Goal: Information Seeking & Learning: Find contact information

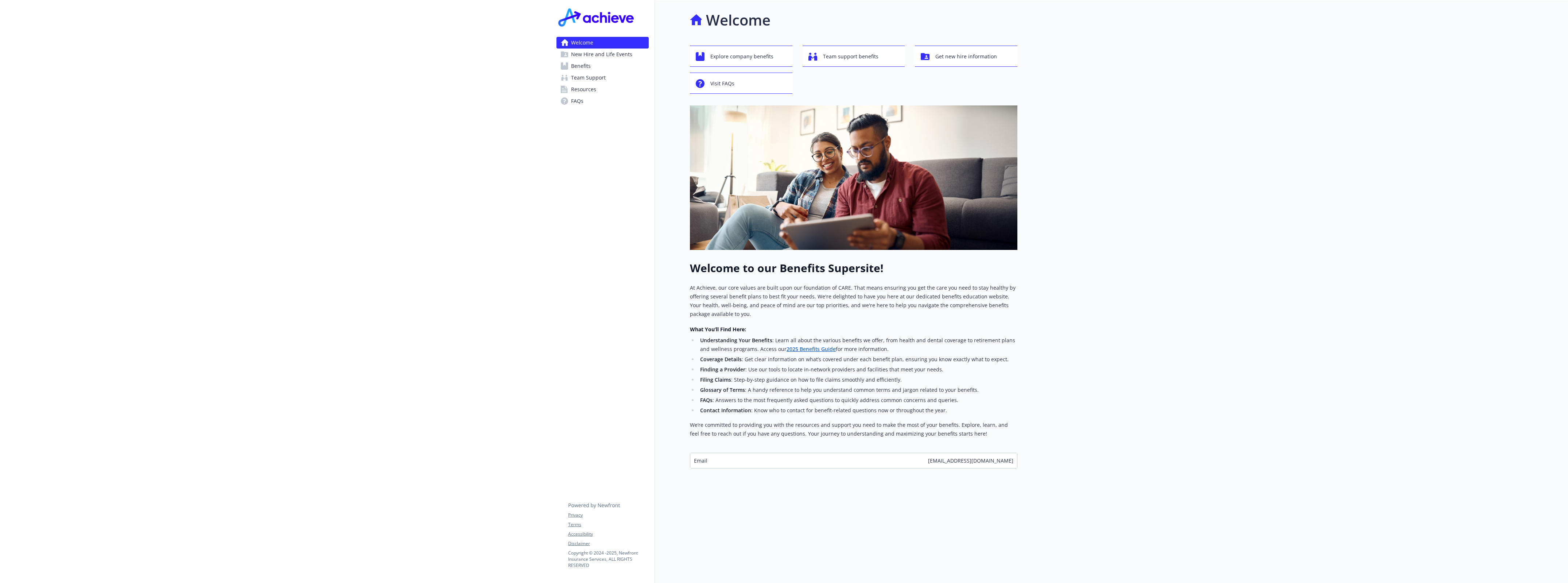
click at [606, 58] on span "New Hire and Life Events" at bounding box center [601, 54] width 61 height 12
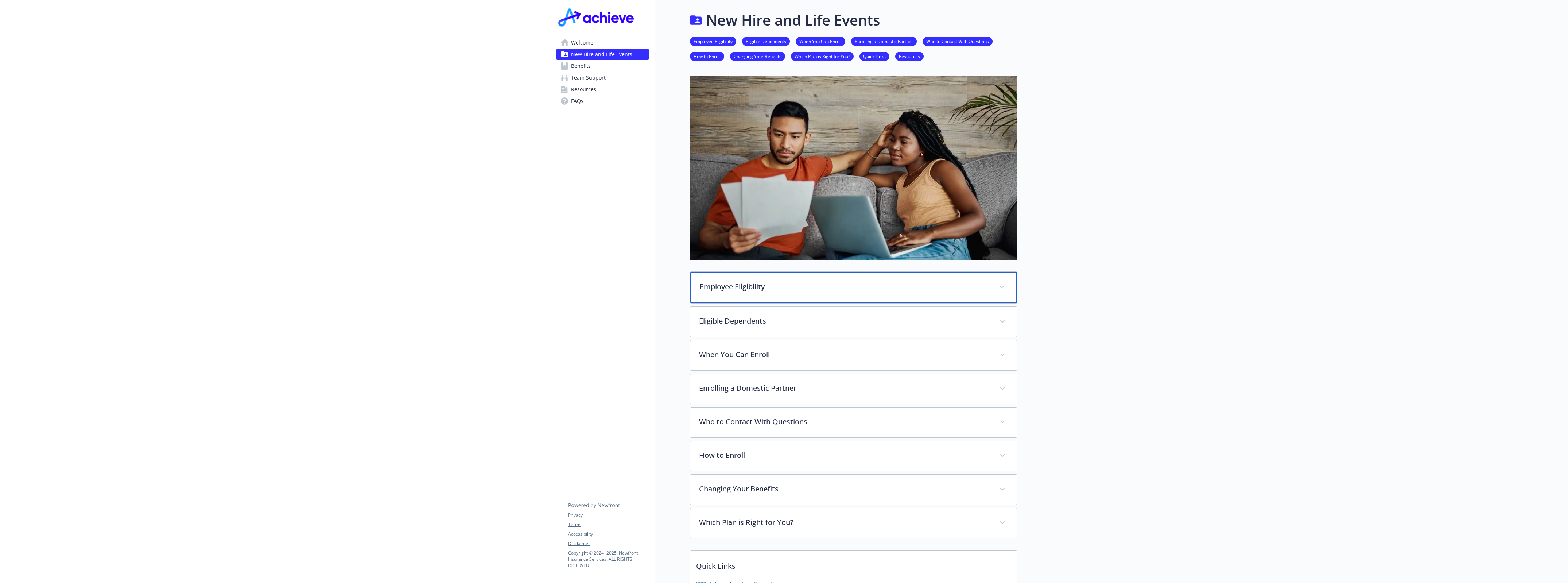
click at [822, 281] on p "Employee Eligibility" at bounding box center [845, 287] width 290 height 11
click at [823, 282] on p "Employee Eligibility" at bounding box center [845, 287] width 290 height 11
click at [873, 60] on li "Quick Links" at bounding box center [874, 56] width 30 height 9
click at [876, 57] on link "Quick Links" at bounding box center [874, 55] width 30 height 7
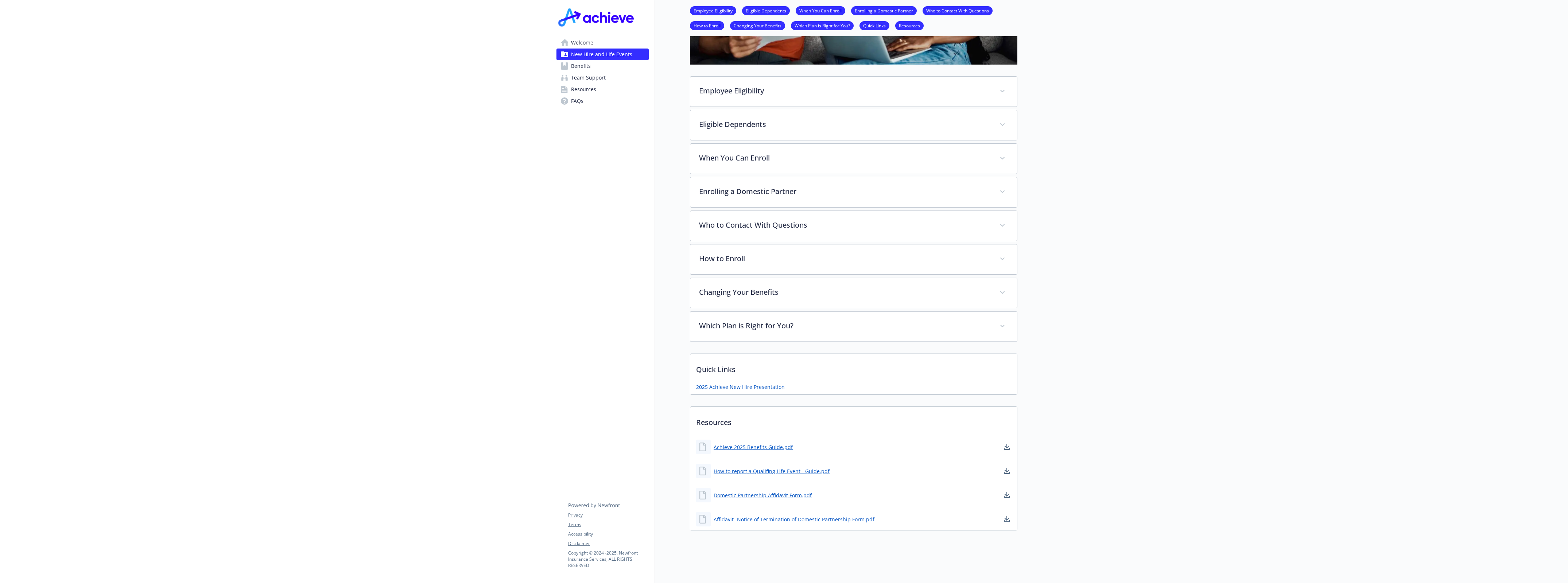
click at [571, 68] on span "Benefits" at bounding box center [581, 66] width 19 height 12
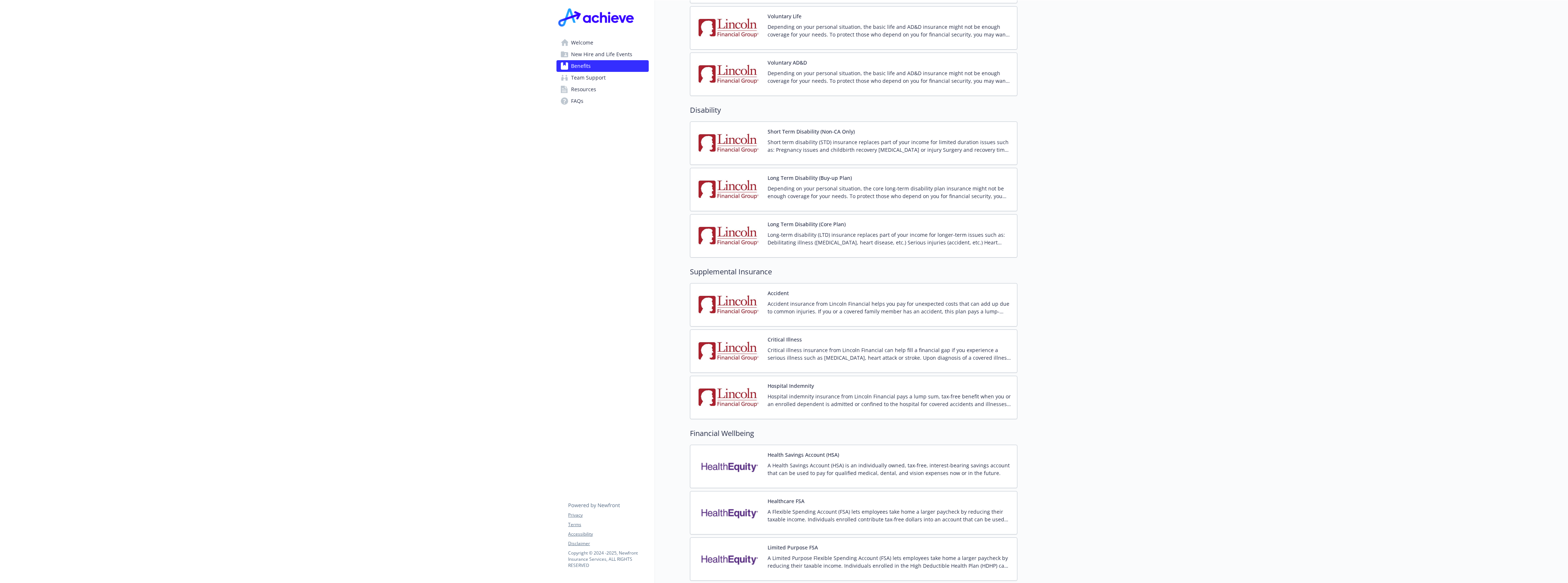
scroll to position [431, 7]
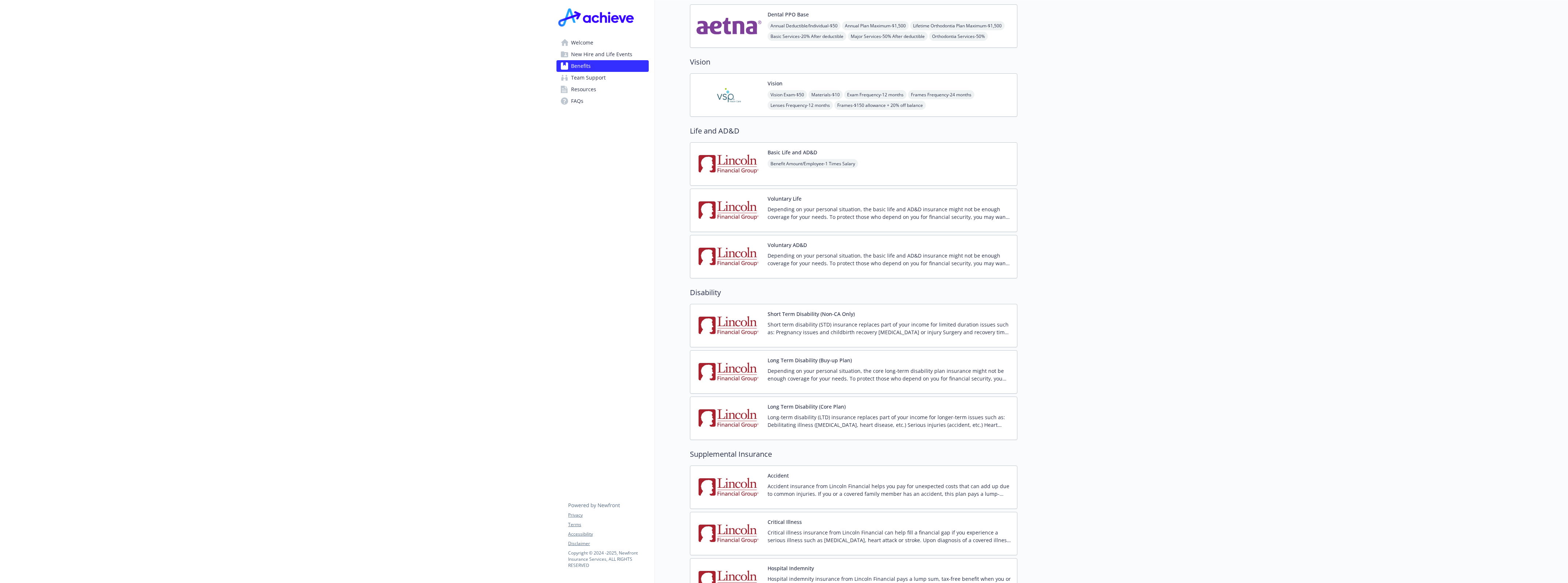
click at [584, 78] on span "Team Support" at bounding box center [588, 77] width 35 height 12
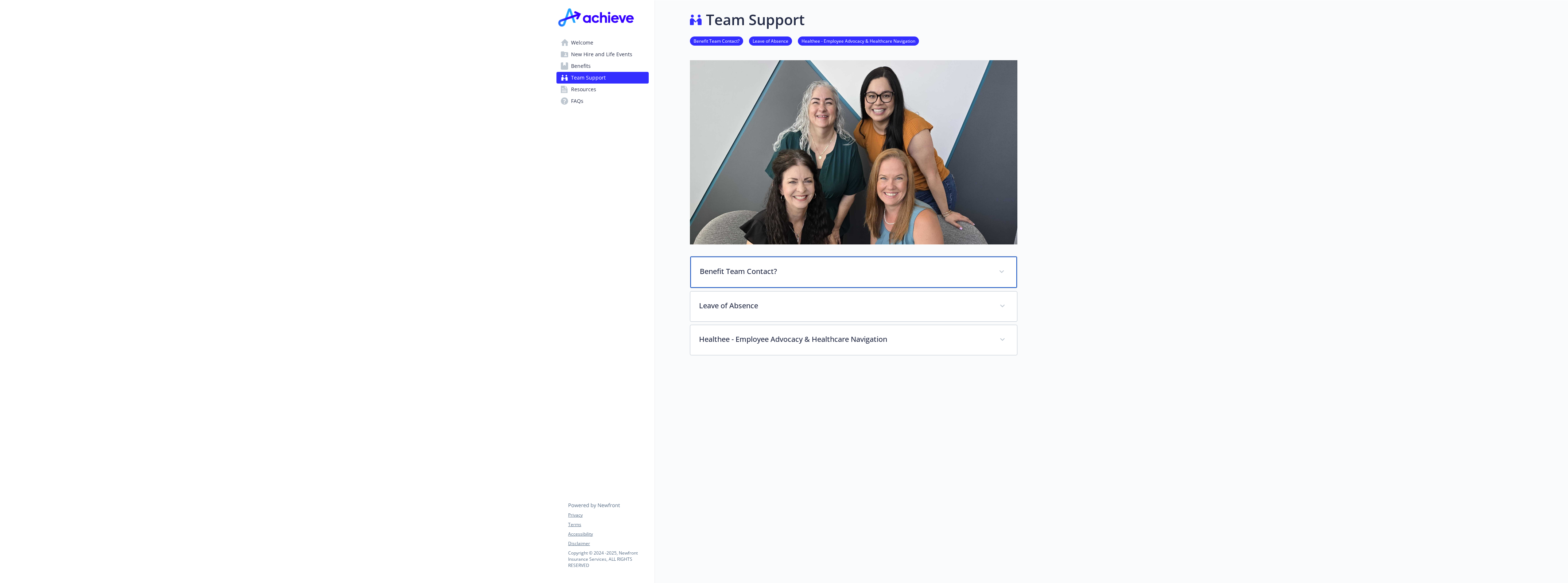
click at [816, 269] on p "Benefit Team Contact?" at bounding box center [845, 272] width 290 height 11
click at [821, 300] on p "Leave of Absence" at bounding box center [845, 305] width 290 height 11
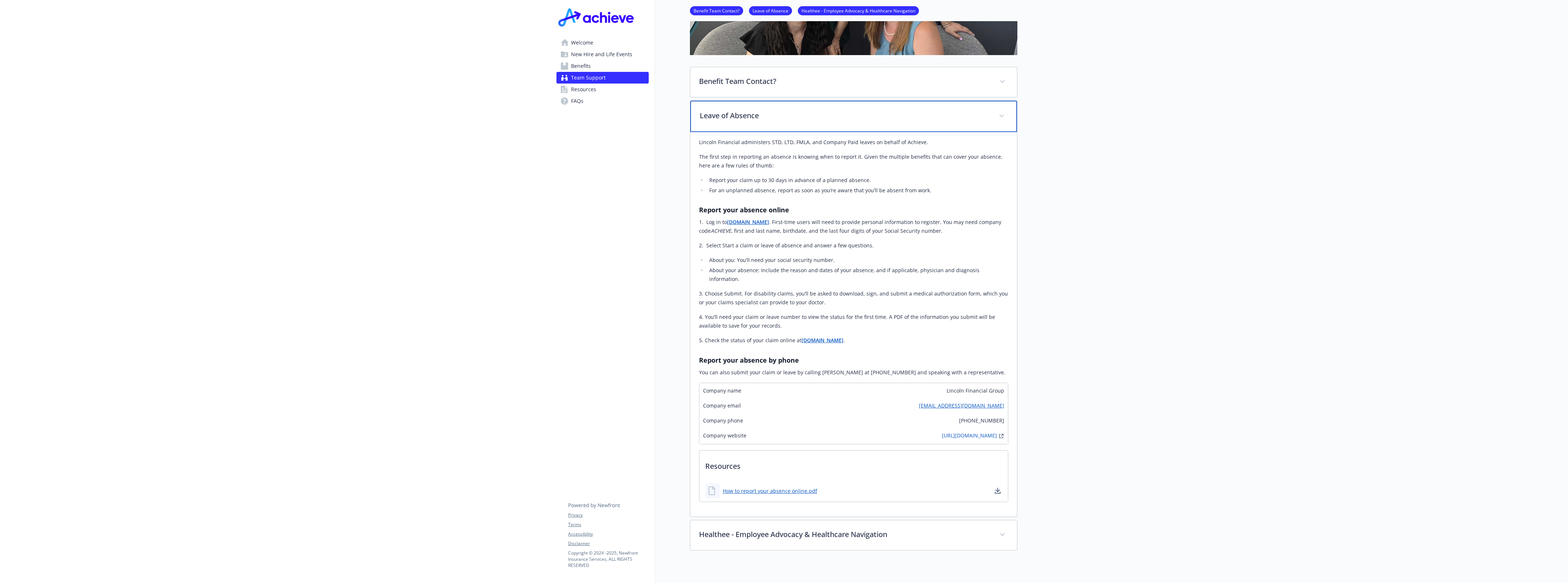
scroll to position [235, 7]
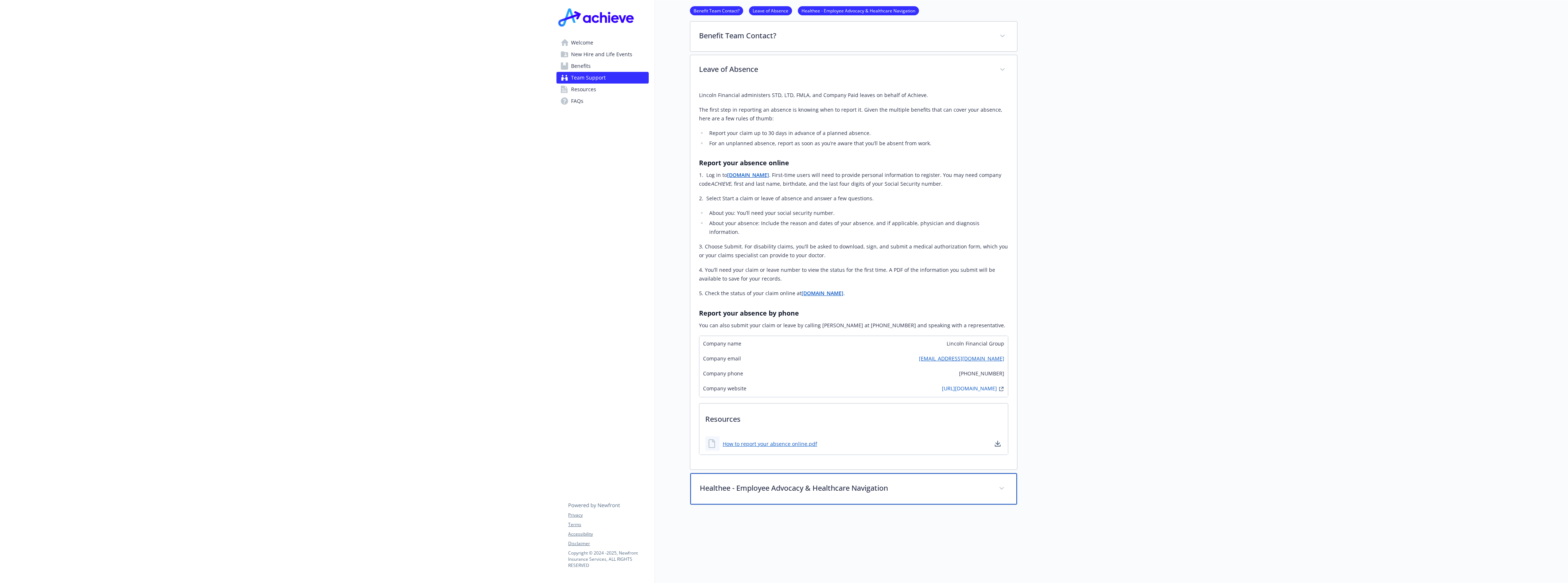
click at [793, 491] on div "Healthee - Employee Advocacy & Healthcare Navigation" at bounding box center [853, 489] width 327 height 32
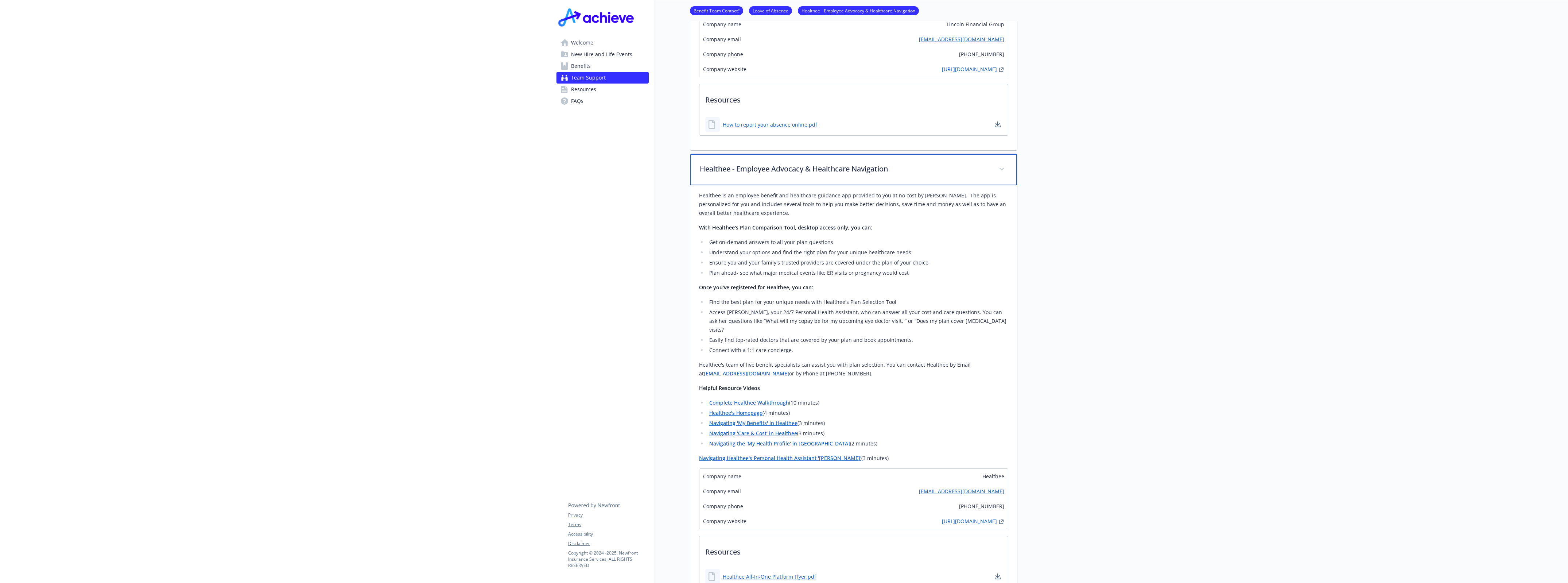
scroll to position [691, 7]
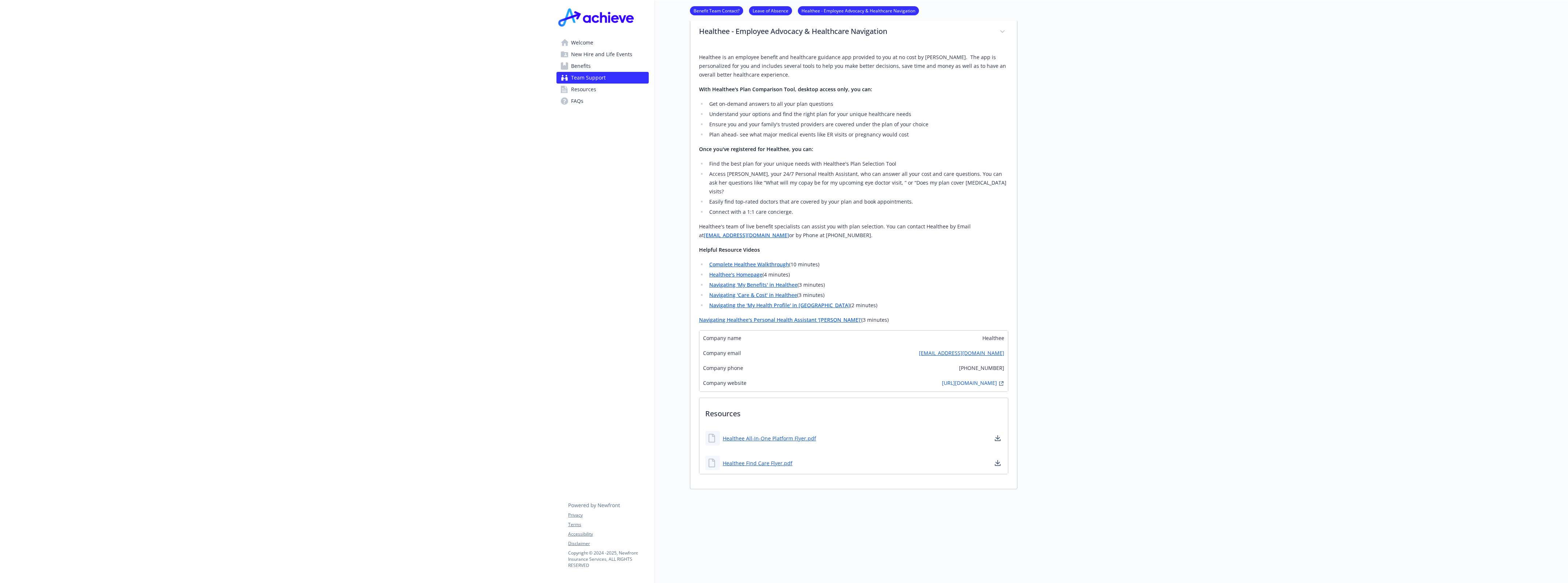
click at [602, 87] on link "Resources" at bounding box center [603, 89] width 93 height 12
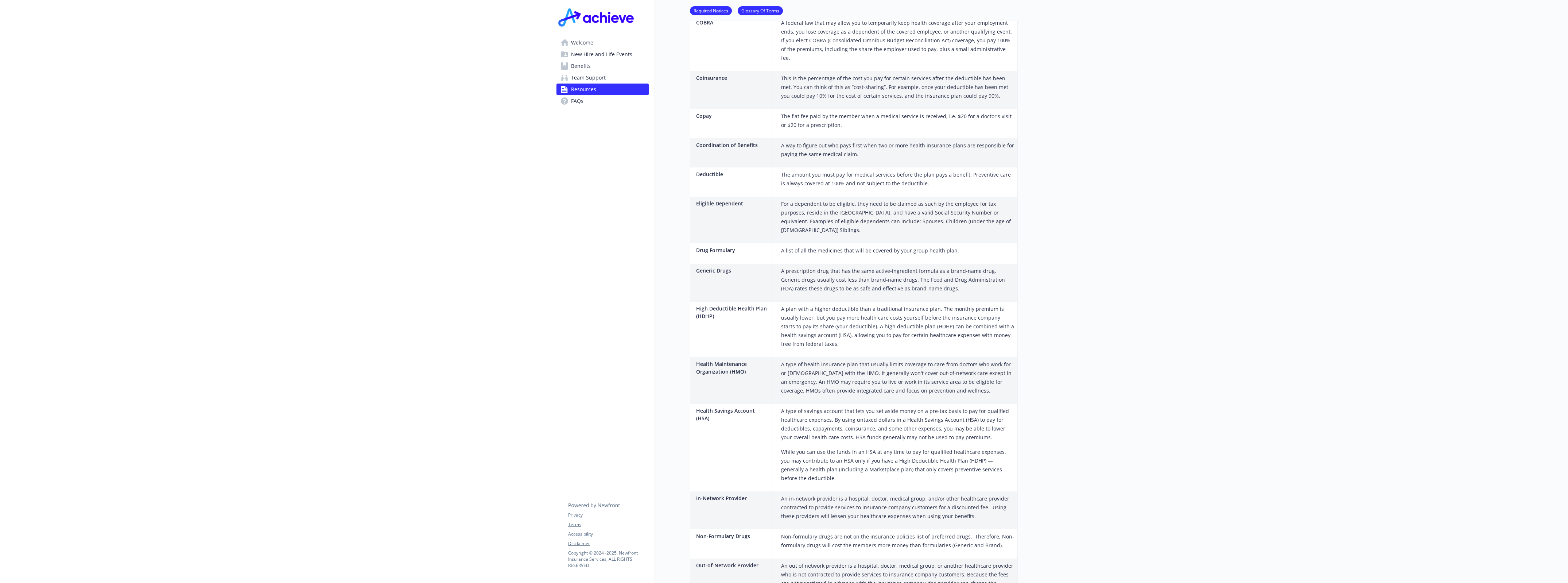
scroll to position [386, 7]
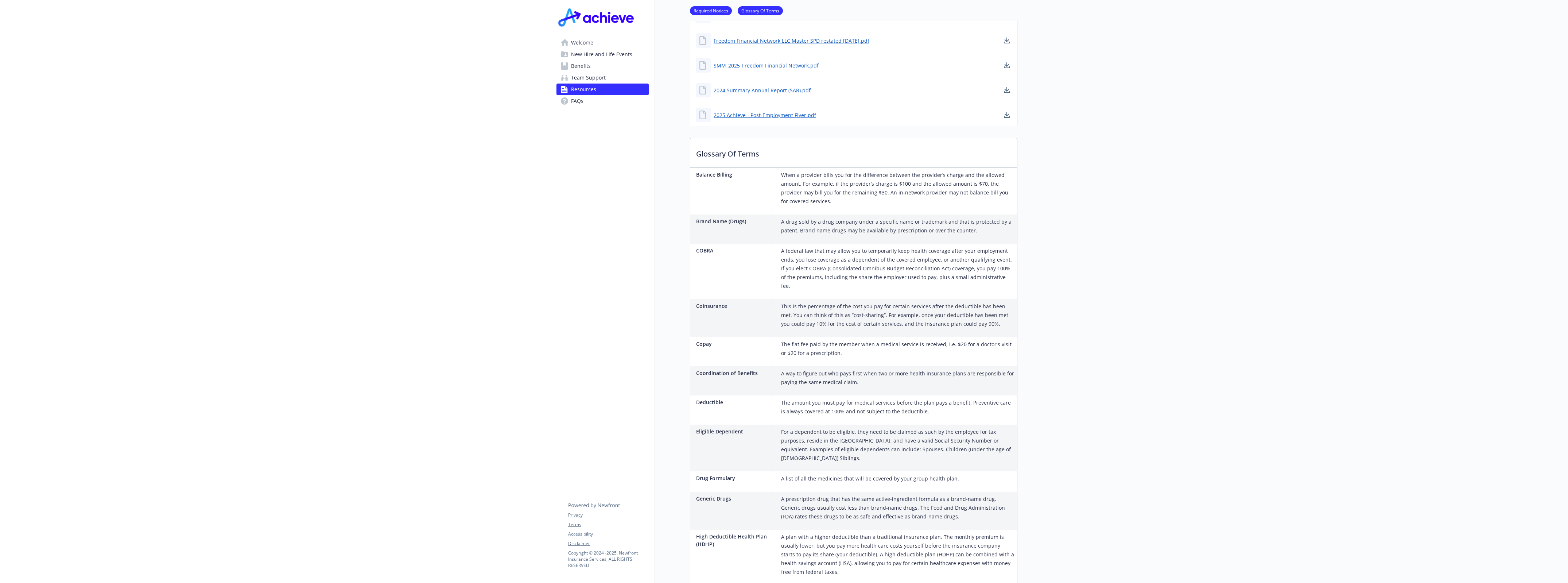
click at [587, 77] on span "Team Support" at bounding box center [588, 77] width 35 height 12
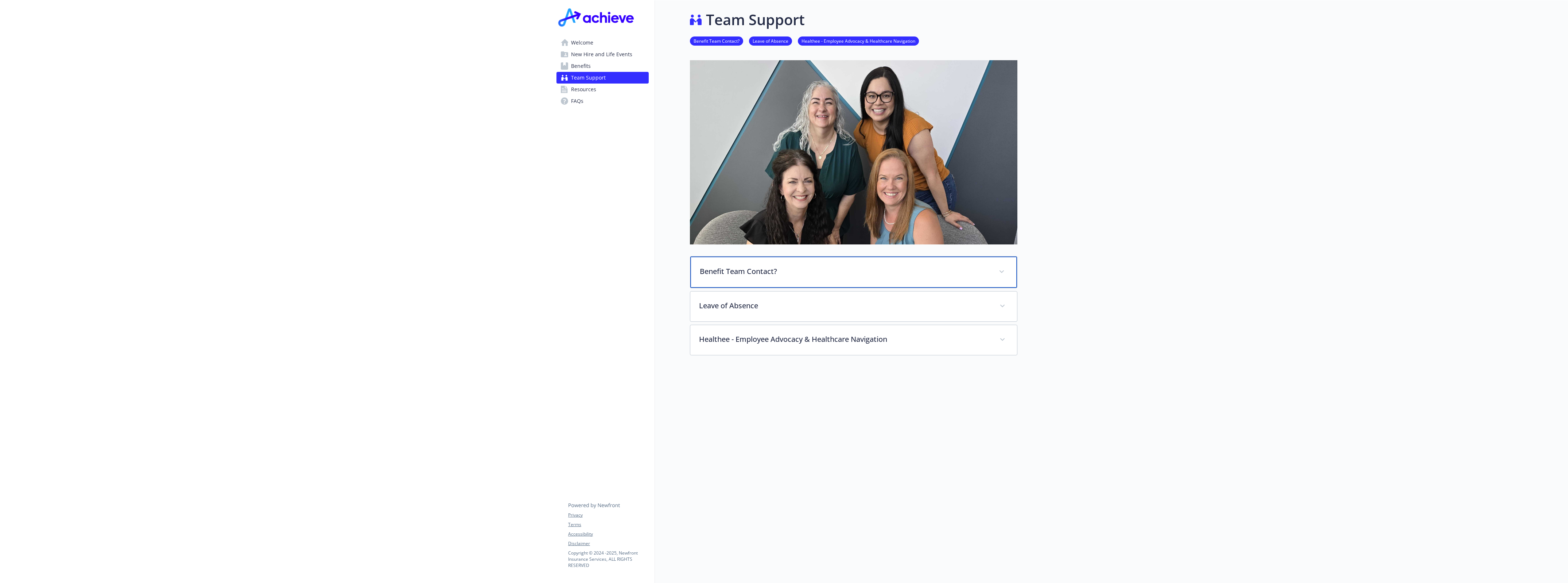
click at [903, 266] on p "Benefit Team Contact?" at bounding box center [845, 272] width 290 height 11
click at [845, 291] on div "Leave of Absence" at bounding box center [853, 306] width 327 height 32
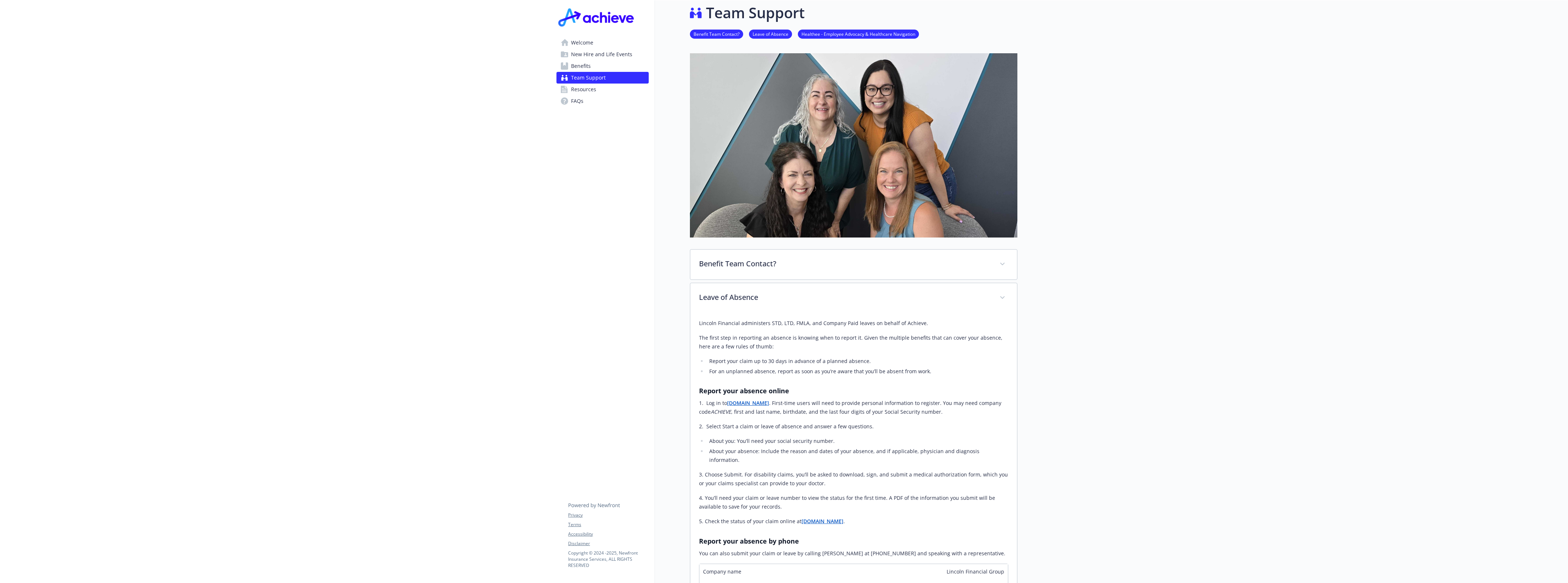
click at [785, 373] on li "For an unplanned absence, report as soon as you’re aware that you’ll be absent …" at bounding box center [858, 372] width 301 height 9
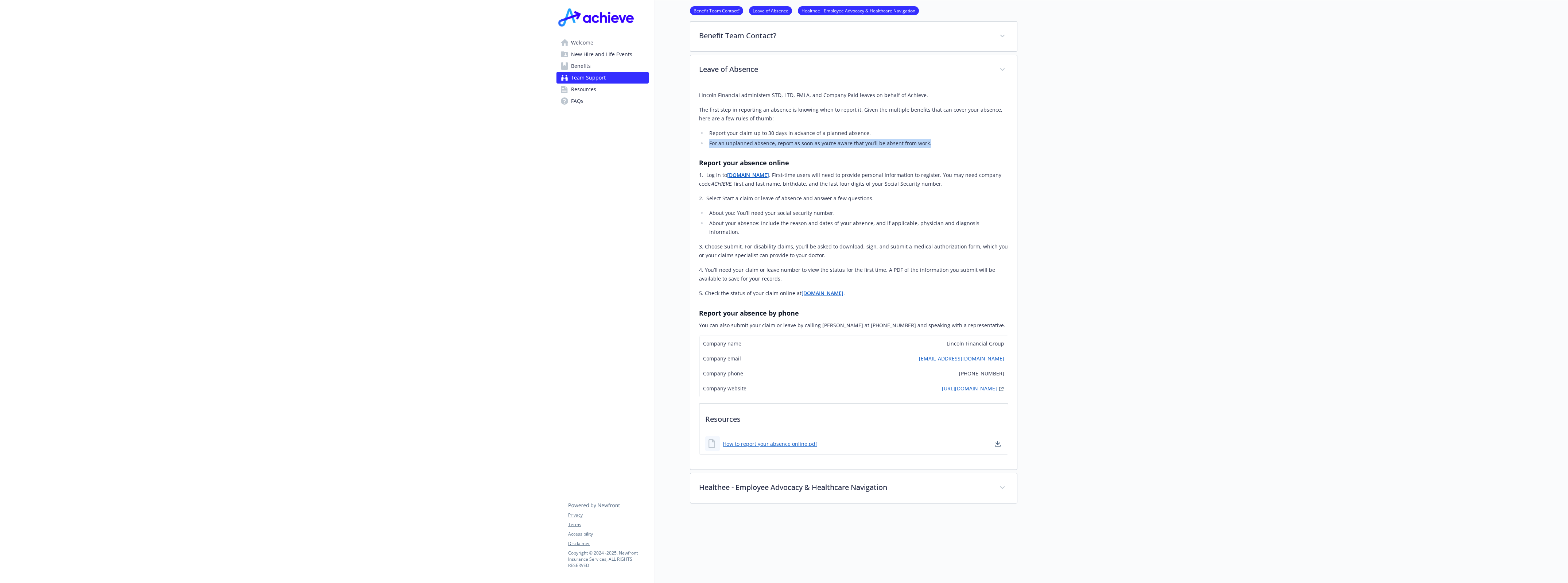
scroll to position [53, 7]
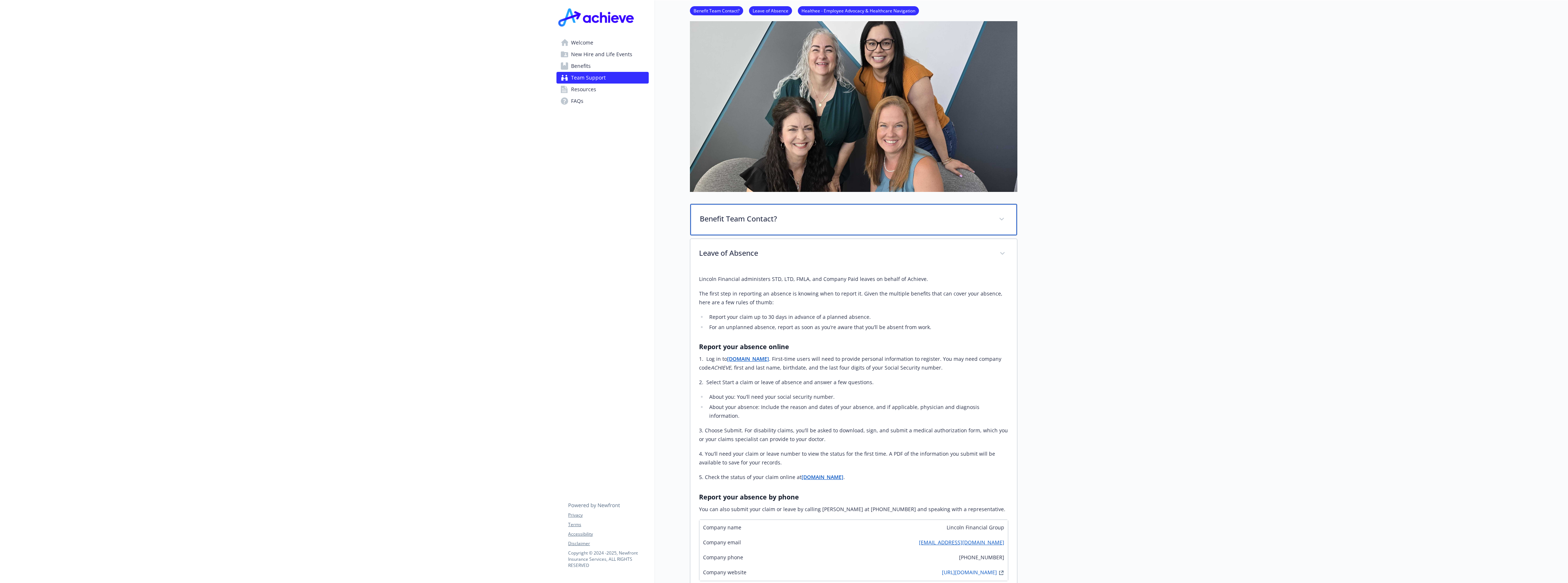
click at [830, 225] on div "Benefit Team Contact?" at bounding box center [853, 220] width 327 height 32
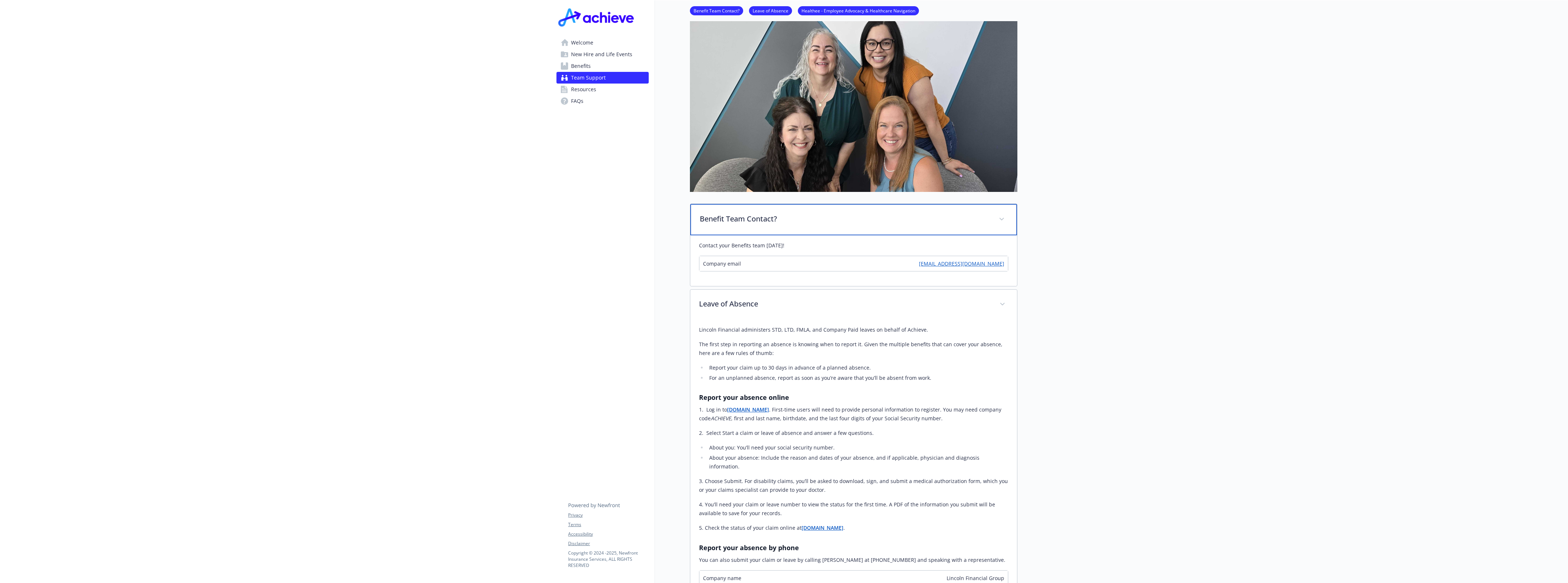
click at [830, 225] on div "Benefit Team Contact?" at bounding box center [853, 220] width 327 height 32
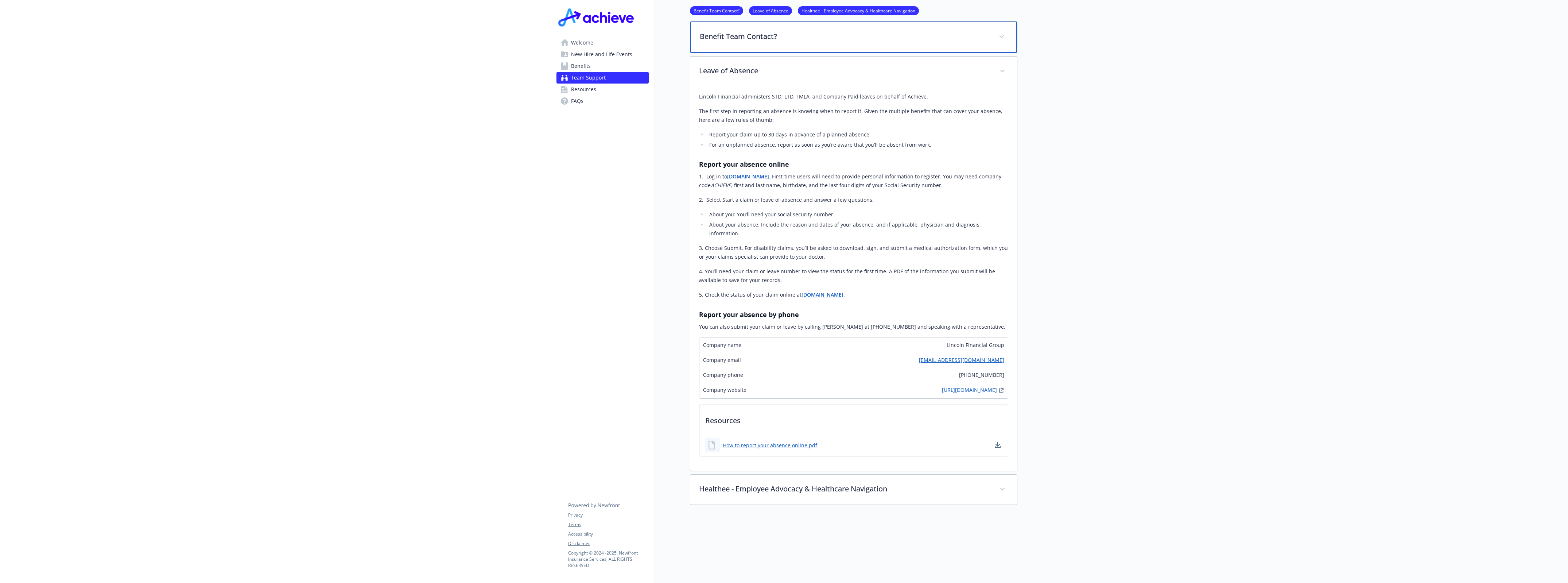
scroll to position [281, 7]
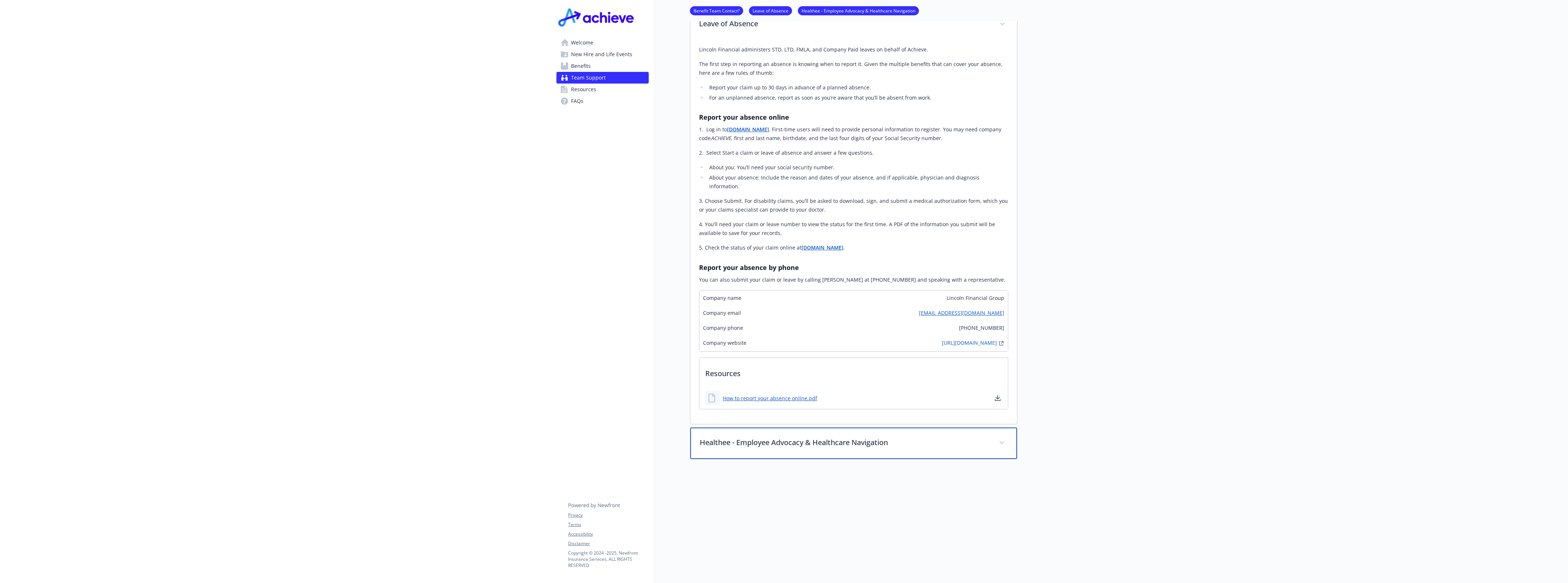
click at [790, 437] on p "Healthee - Employee Advocacy & Healthcare Navigation" at bounding box center [845, 443] width 290 height 11
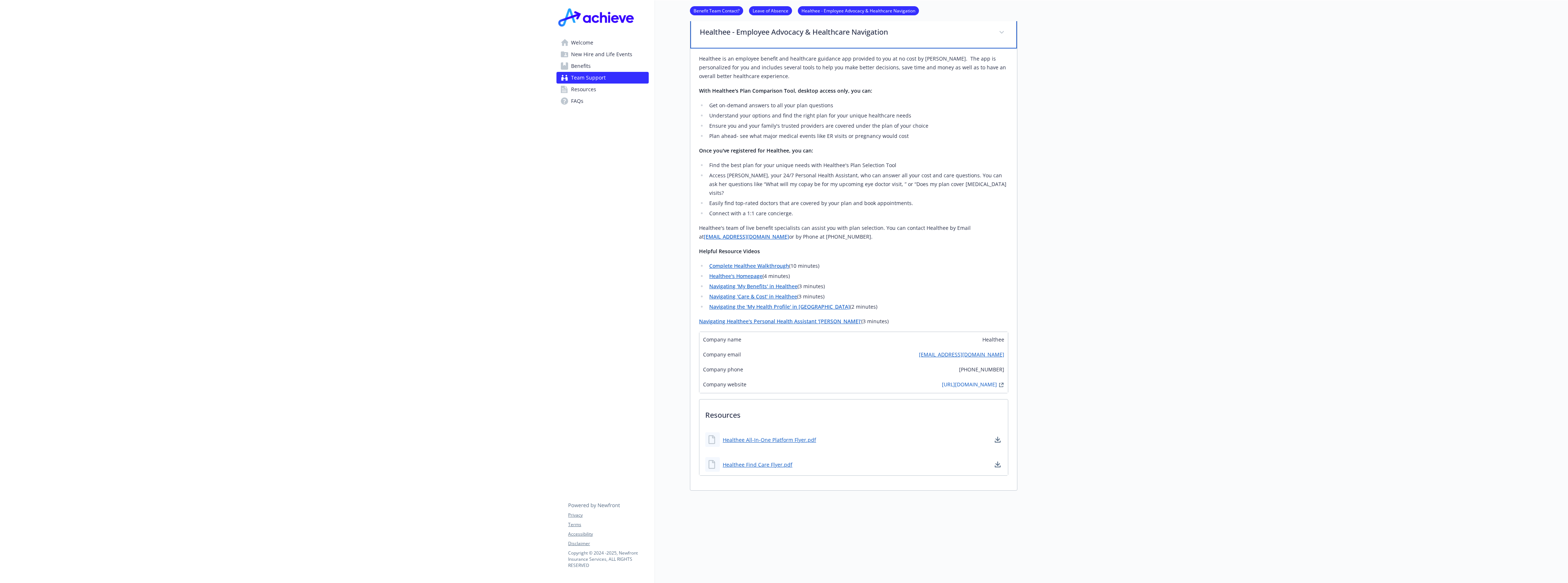
scroll to position [418, 7]
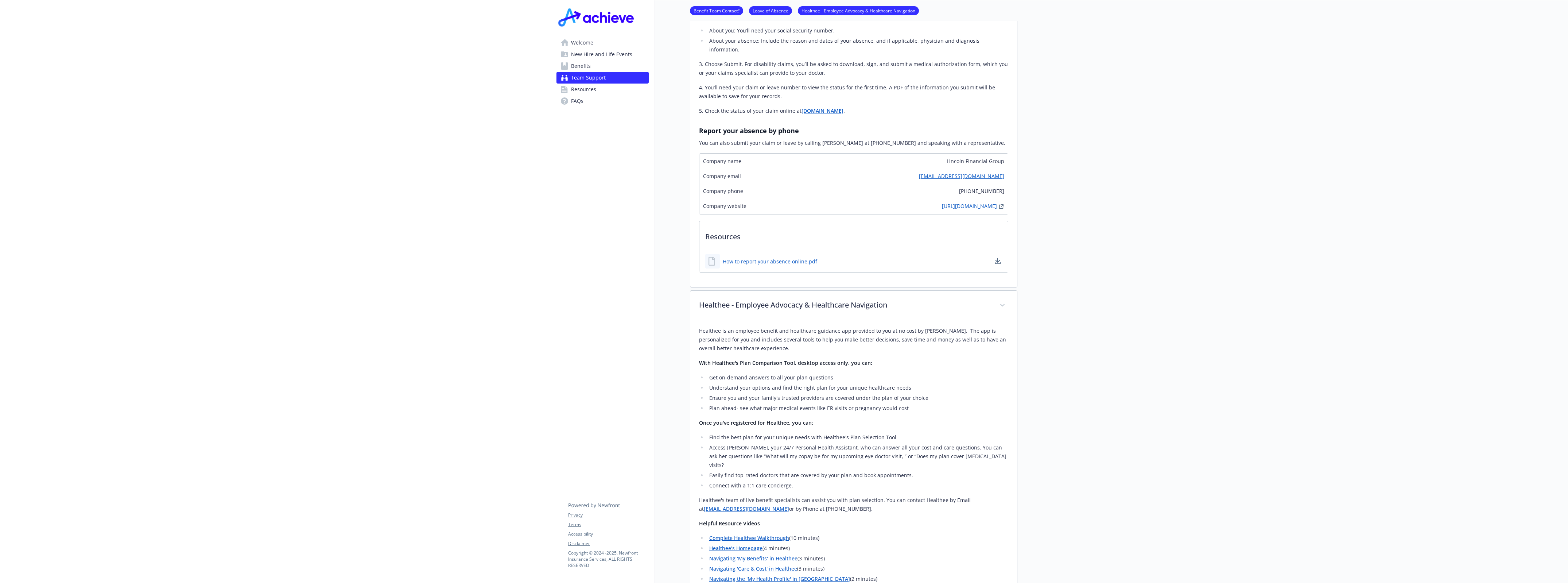
click at [600, 65] on link "Benefits" at bounding box center [603, 66] width 93 height 12
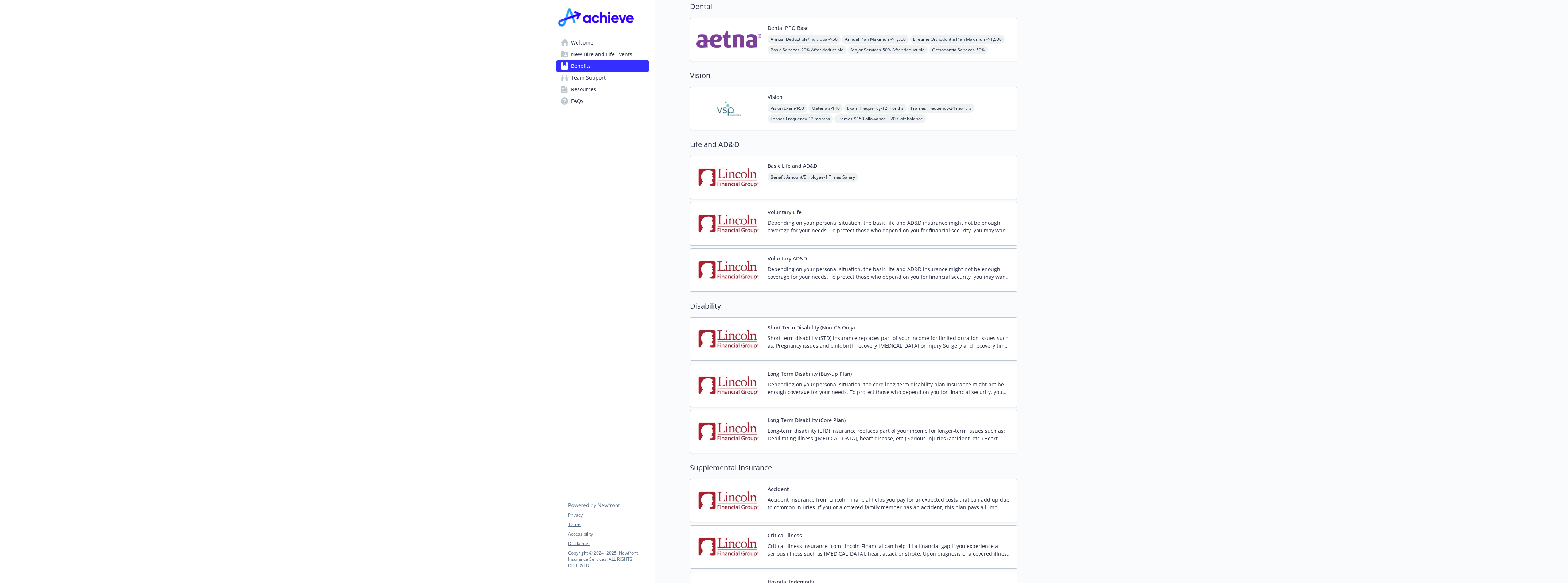
click at [615, 54] on span "New Hire and Life Events" at bounding box center [601, 54] width 61 height 12
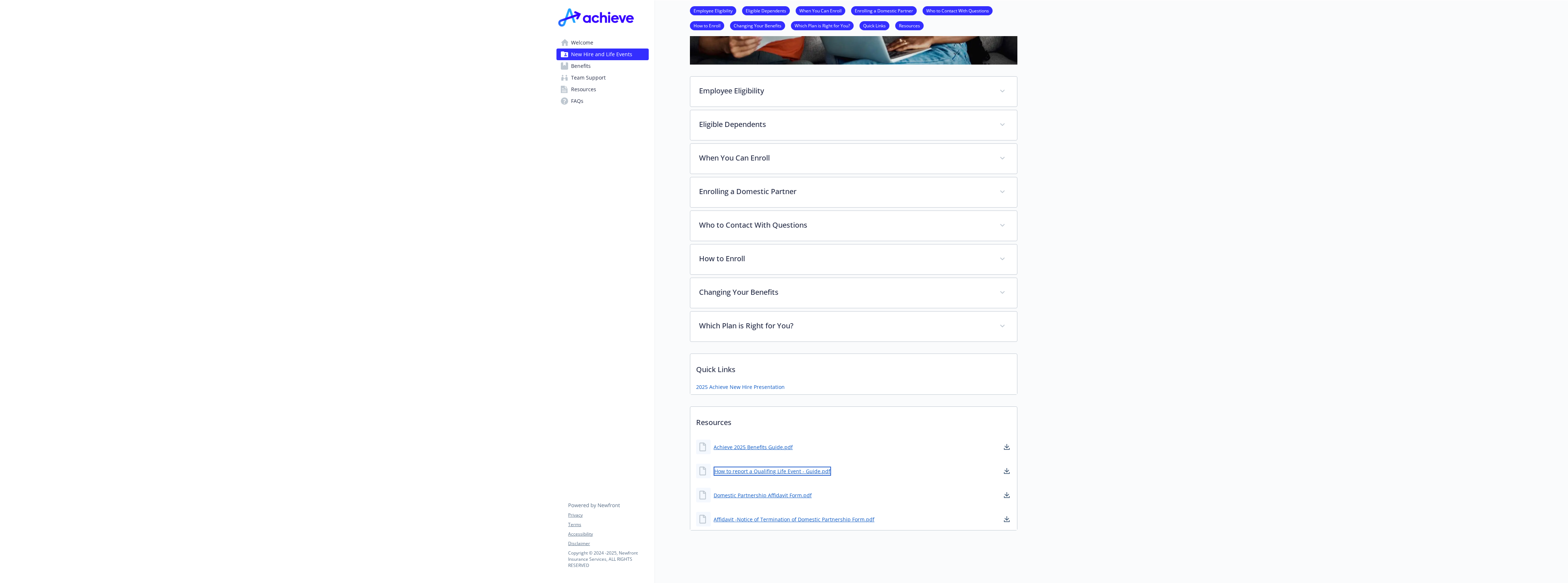
click at [759, 467] on link "How to report a Qualifing Life Event - Guide.pdf" at bounding box center [772, 471] width 117 height 9
click at [777, 320] on p "Which Plan is Right for You?" at bounding box center [845, 325] width 290 height 11
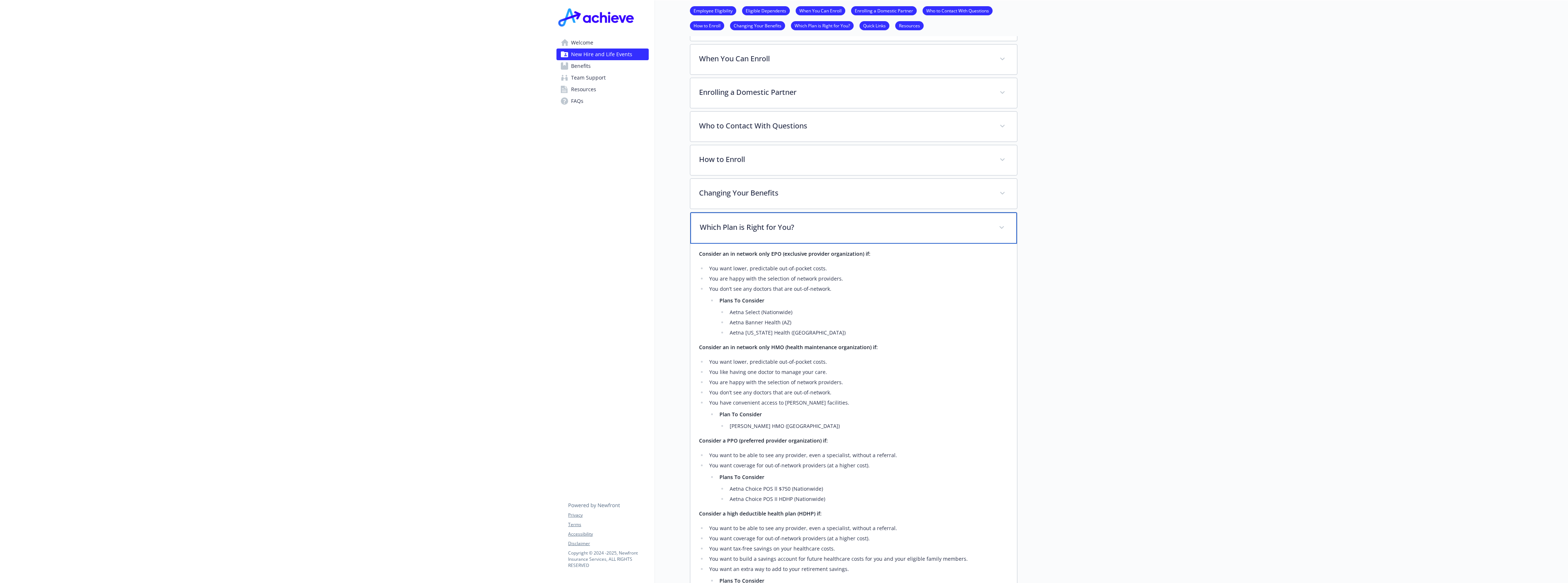
scroll to position [158, 7]
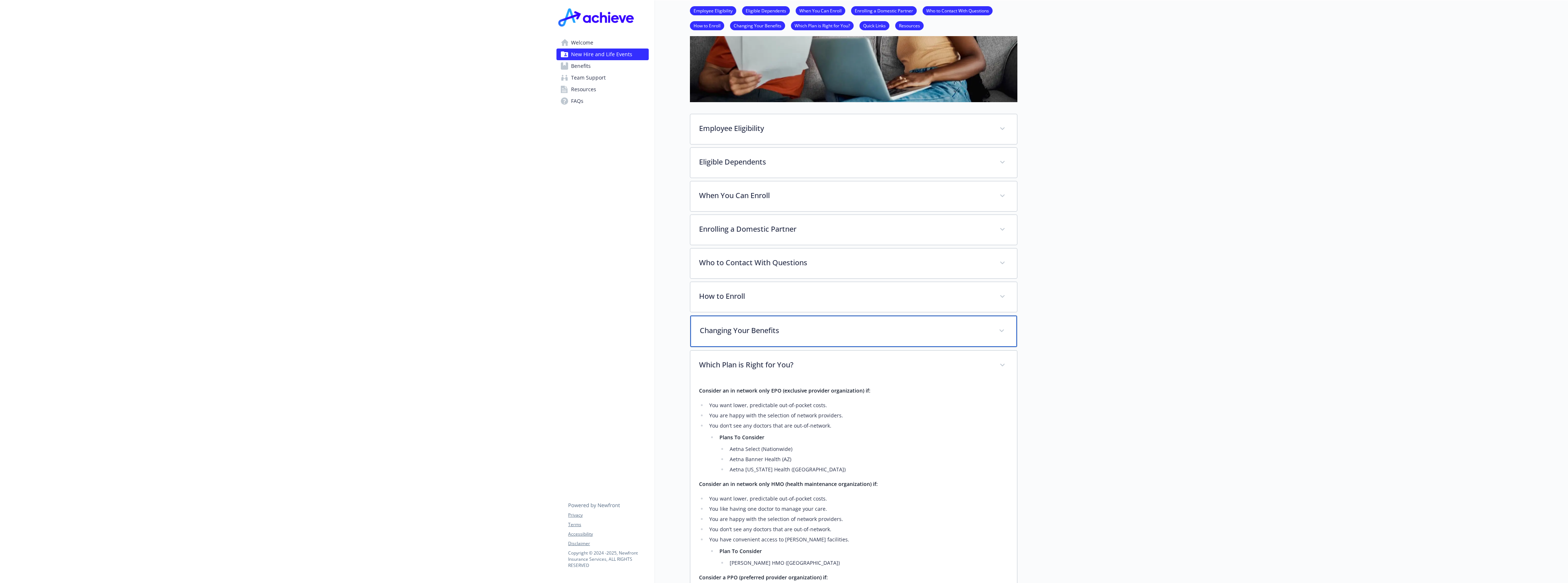
click at [770, 336] on div "Changing Your Benefits" at bounding box center [853, 331] width 327 height 32
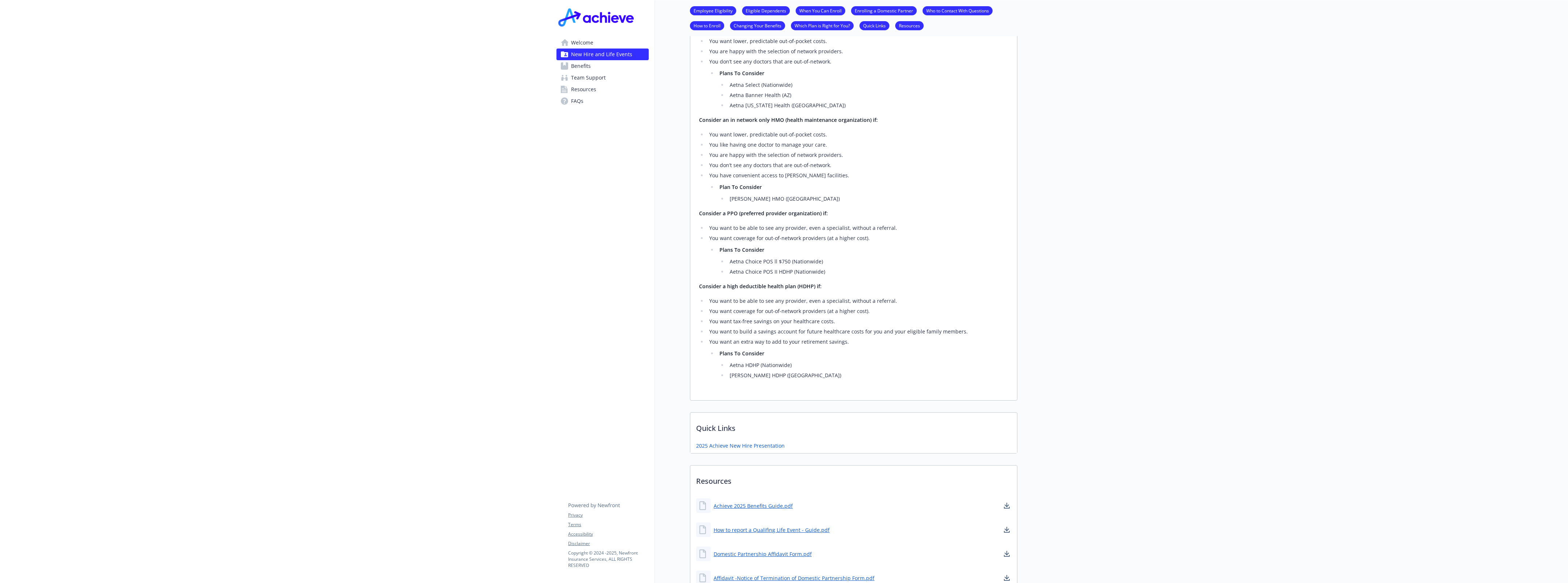
scroll to position [842, 7]
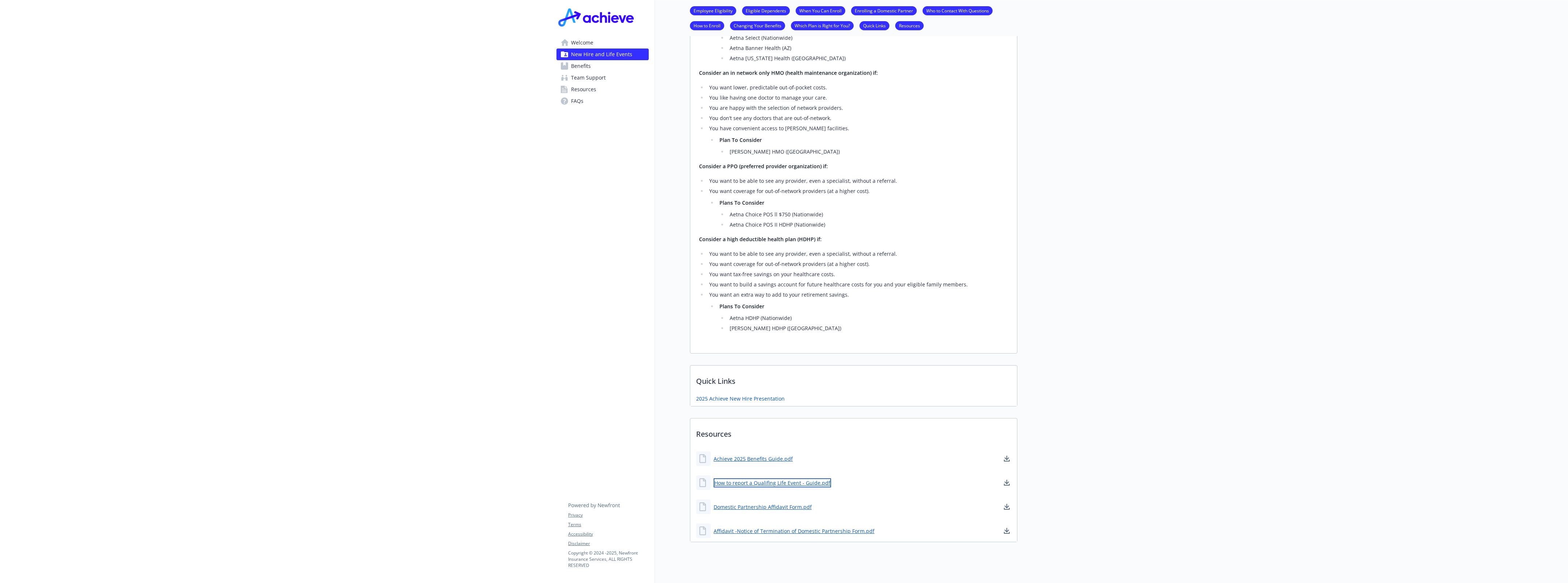
click at [783, 486] on link "How to report a Qualifing Life Event - Guide.pdf" at bounding box center [772, 482] width 117 height 9
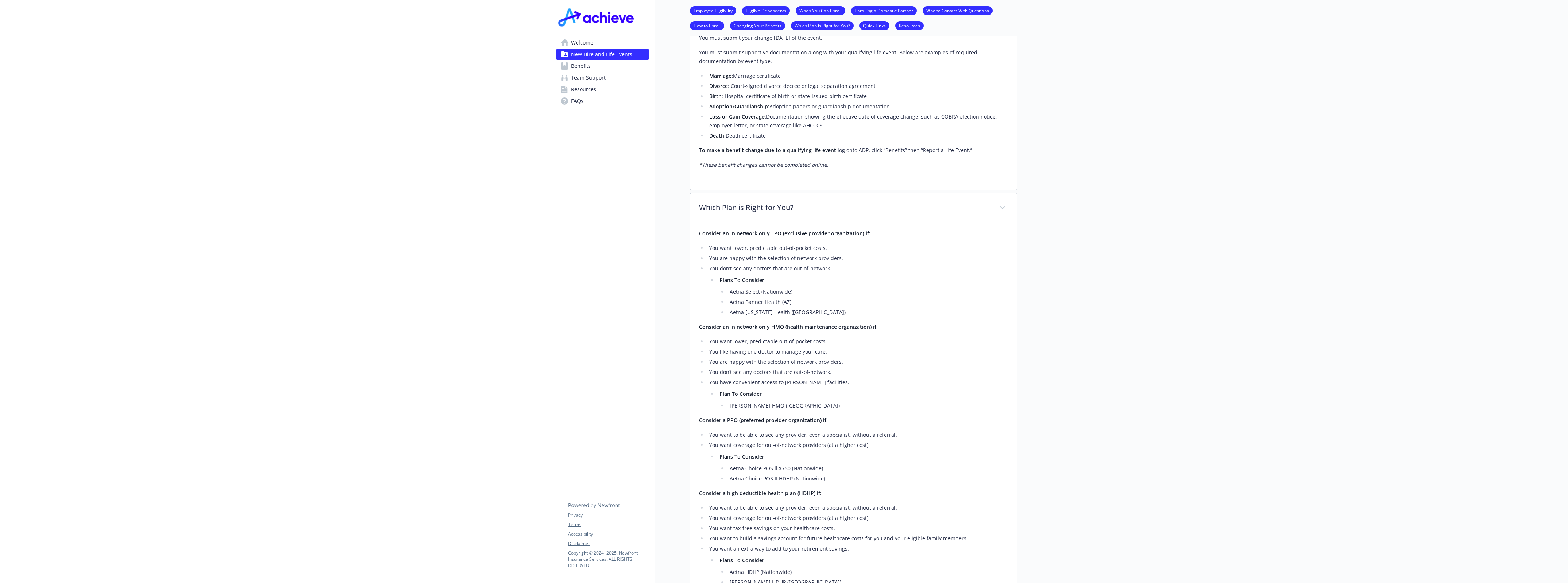
click at [577, 107] on link "FAQs" at bounding box center [603, 101] width 93 height 12
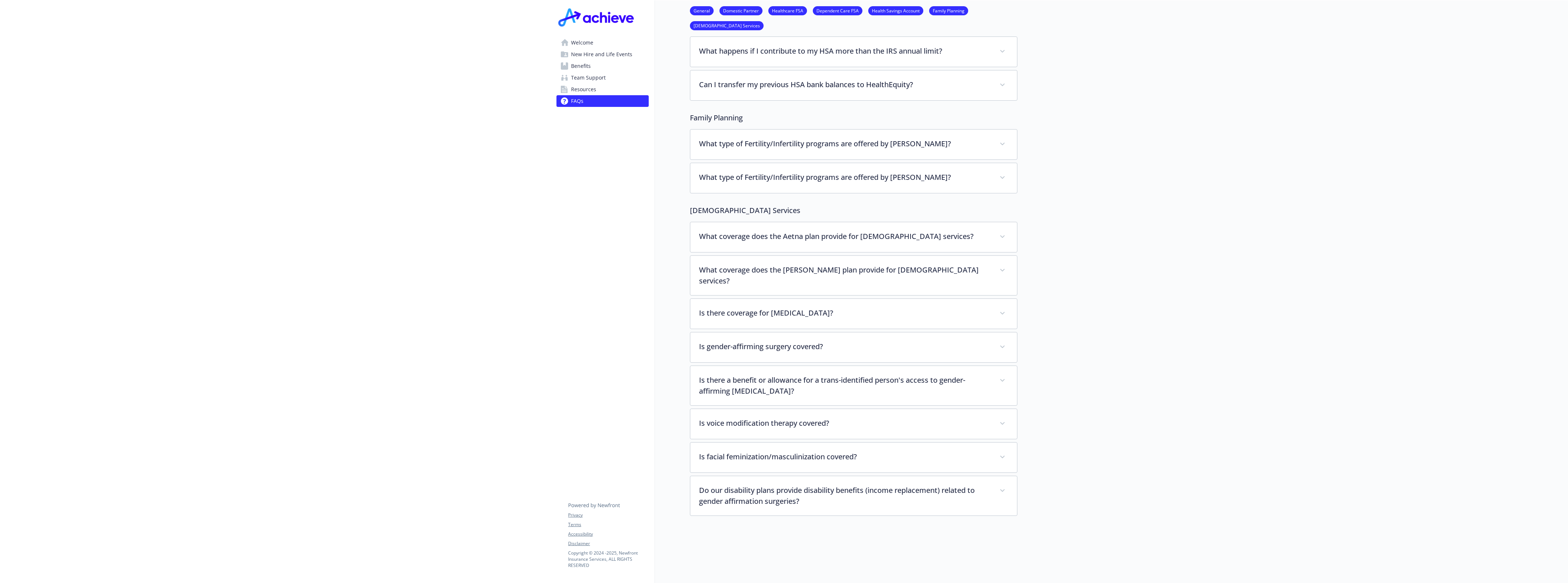
scroll to position [1430, 7]
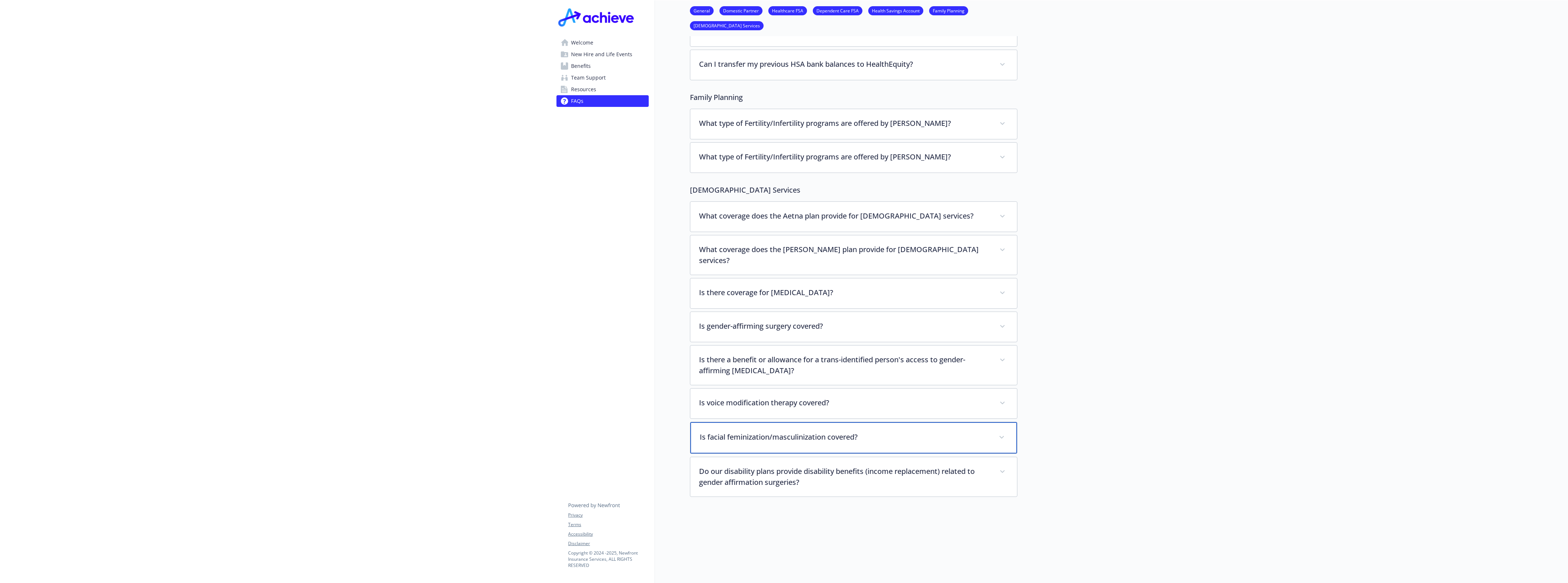
click at [880, 432] on p "Is facial feminization/masculinization covered?" at bounding box center [845, 437] width 290 height 11
click at [603, 81] on link "Team Support" at bounding box center [603, 77] width 93 height 12
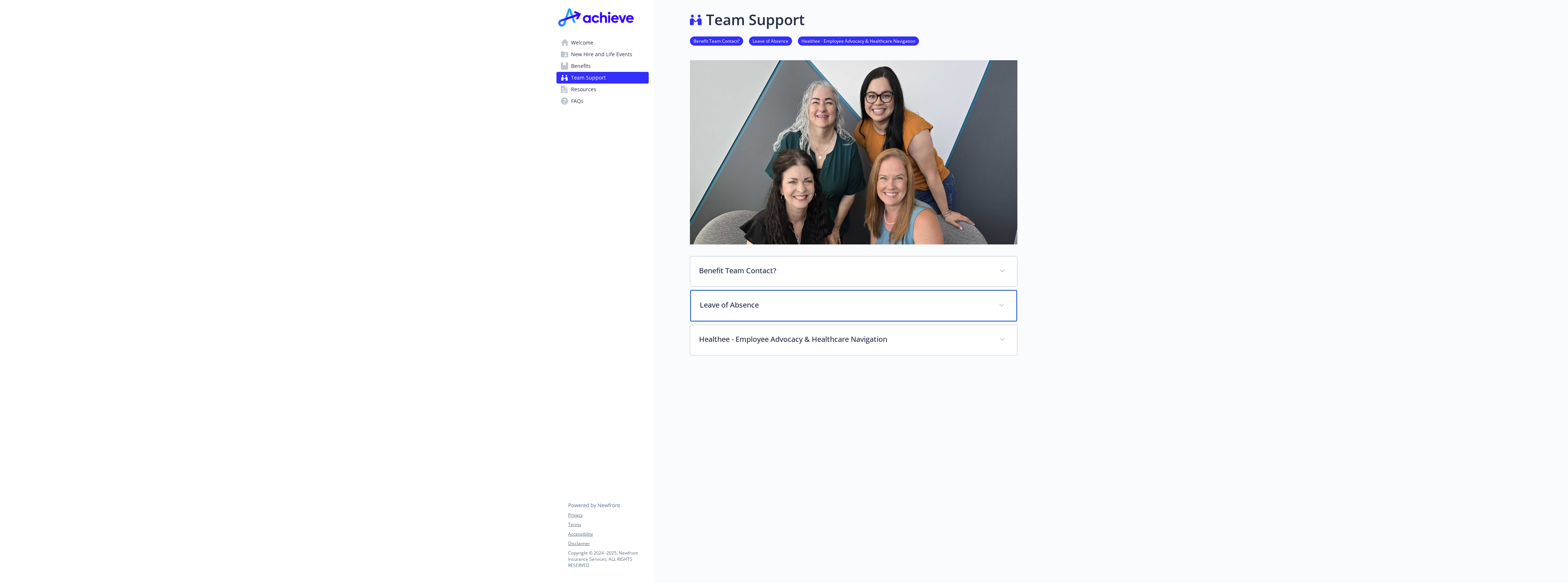
click at [828, 302] on p "Leave of Absence" at bounding box center [845, 305] width 290 height 11
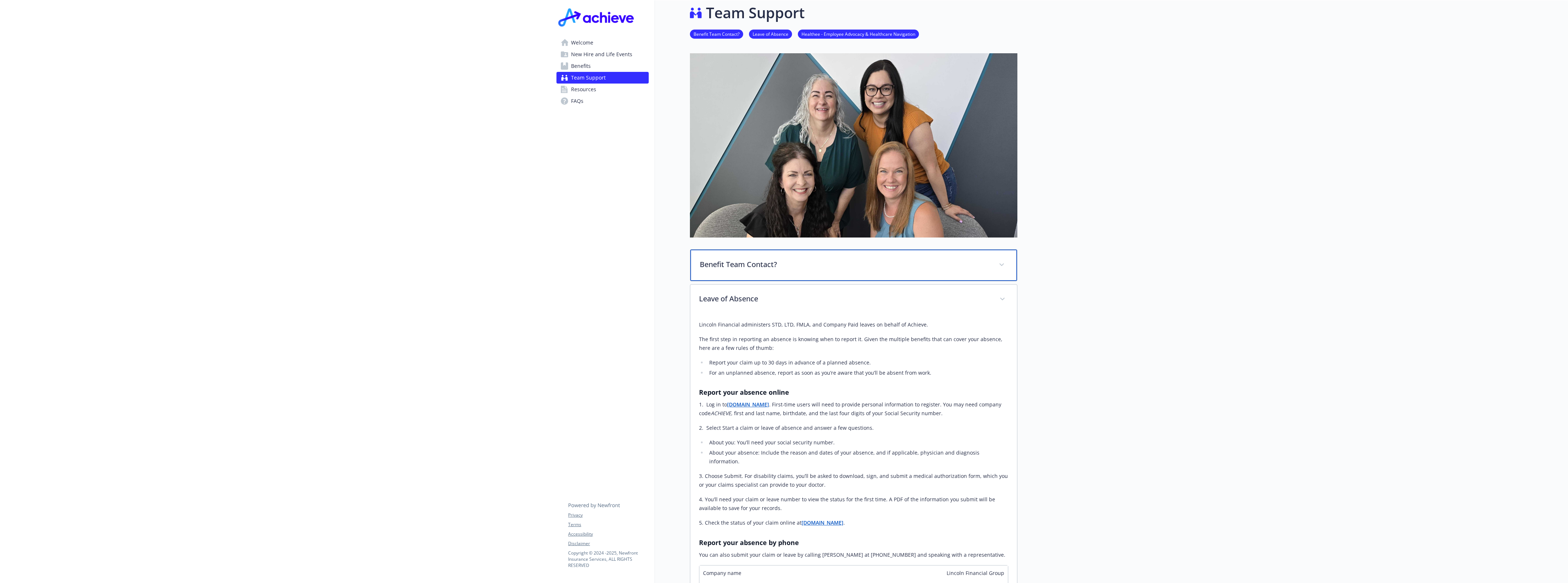
click at [819, 267] on p "Benefit Team Contact?" at bounding box center [845, 264] width 290 height 11
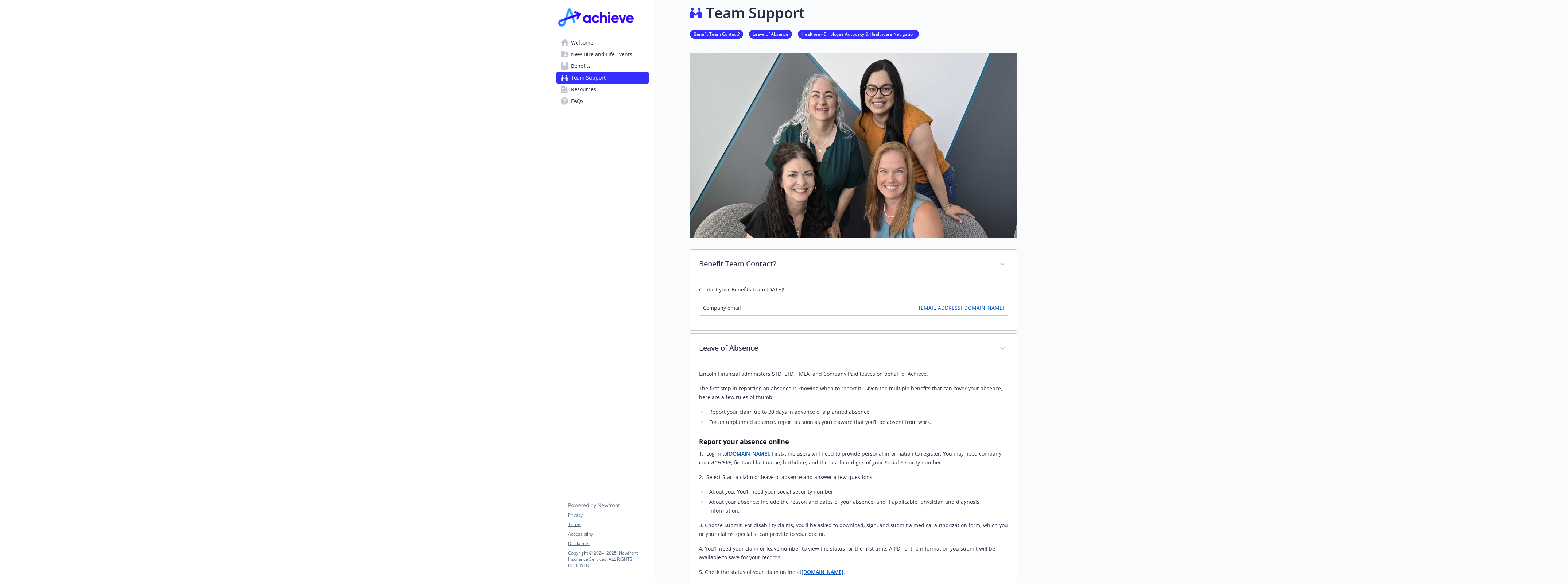
click at [593, 42] on link "Welcome" at bounding box center [603, 43] width 93 height 12
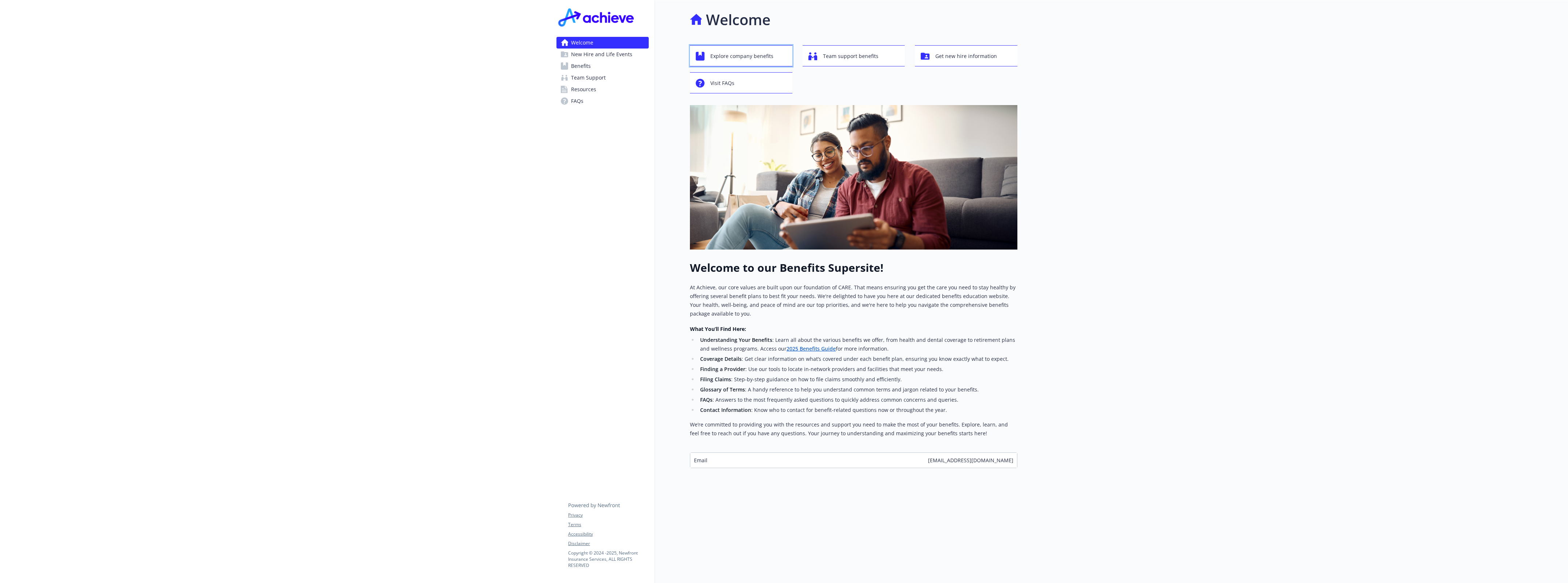
click at [739, 49] on span "Explore company benefits" at bounding box center [742, 56] width 63 height 14
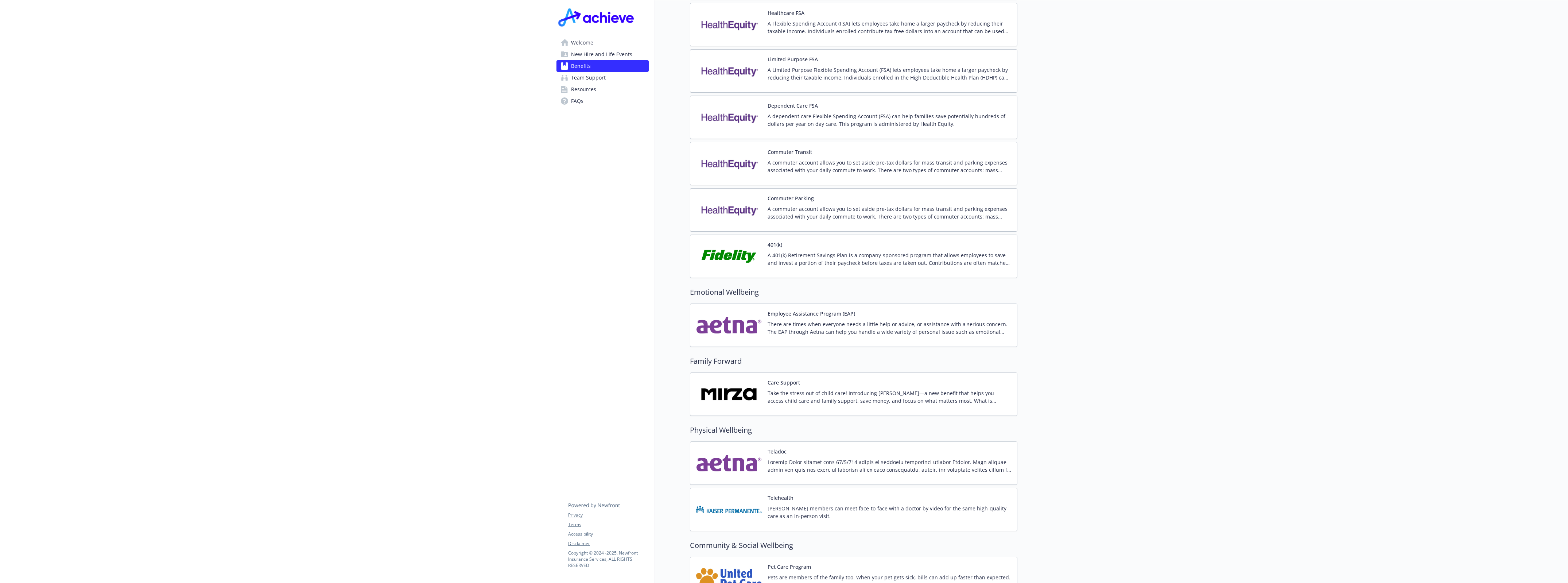
scroll to position [1223, 7]
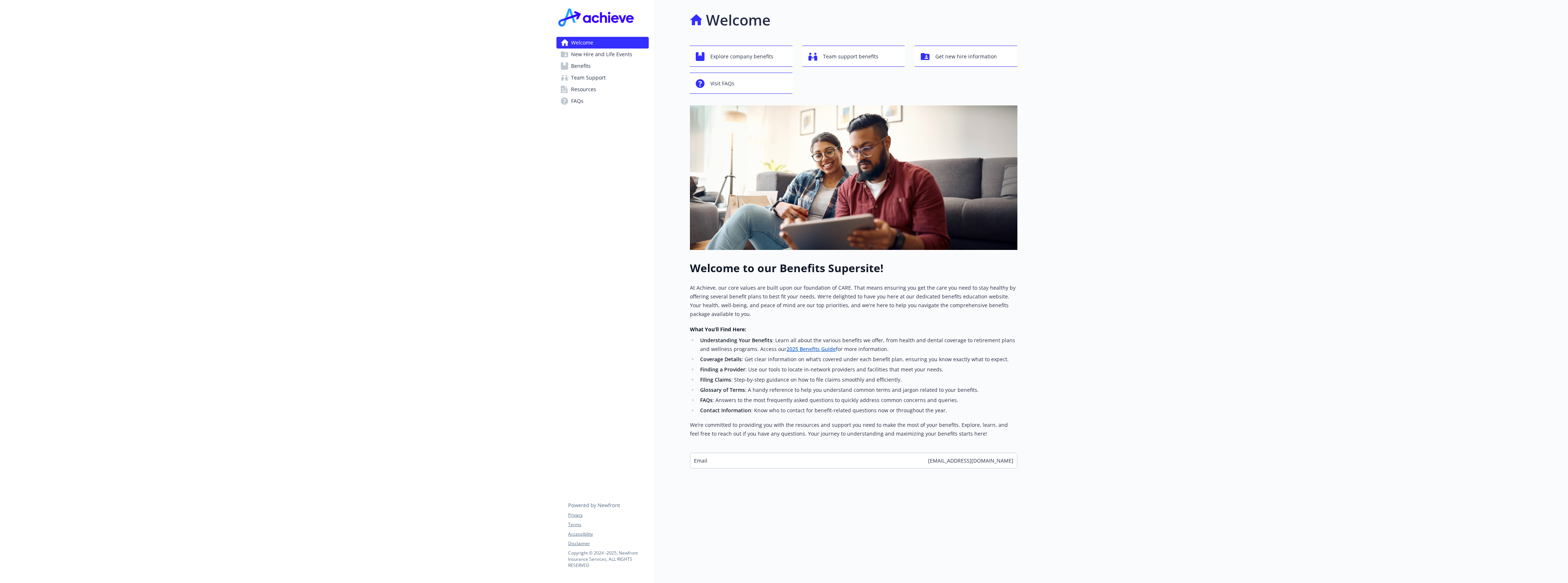
click at [813, 352] on link "2025 Benefits Guide" at bounding box center [811, 348] width 49 height 7
click at [611, 49] on span "New Hire and Life Events" at bounding box center [601, 54] width 61 height 12
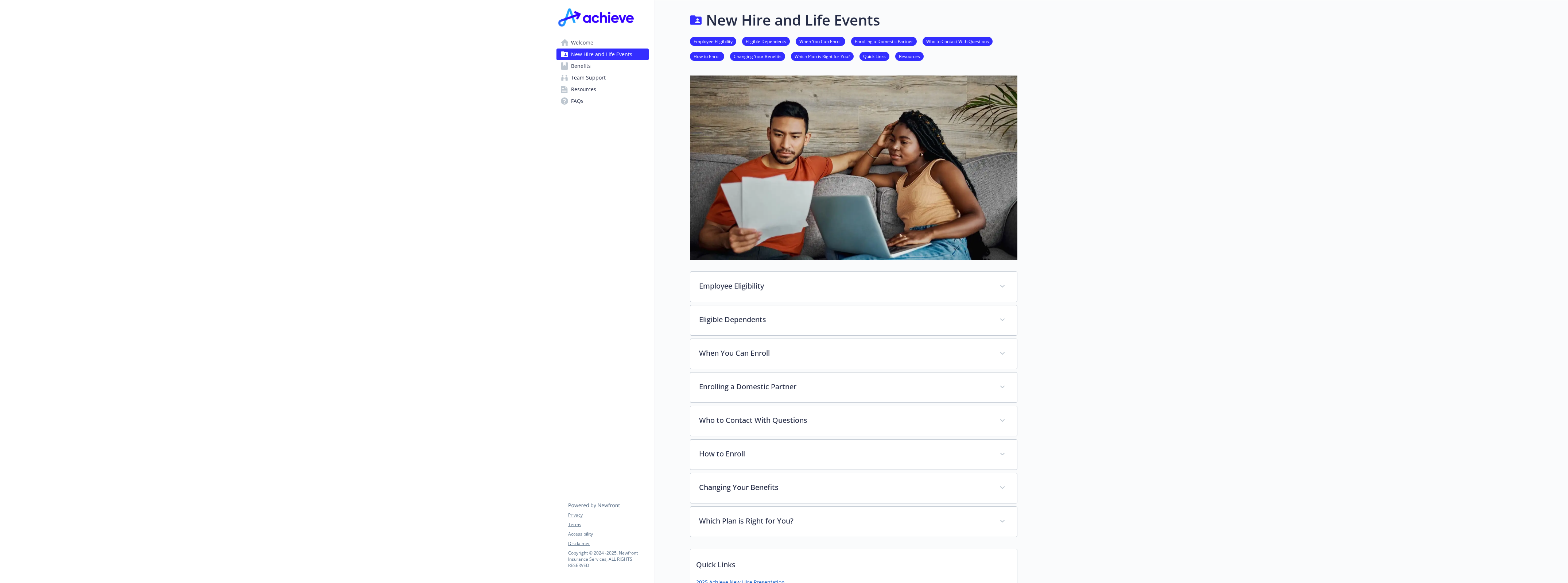
click at [967, 32] on div "Employee Eligibility Eligible Dependents When You Can Enroll Enrolling a Domest…" at bounding box center [853, 49] width 327 height 36
click at [961, 41] on link "Who to Contact With Questions" at bounding box center [957, 41] width 70 height 7
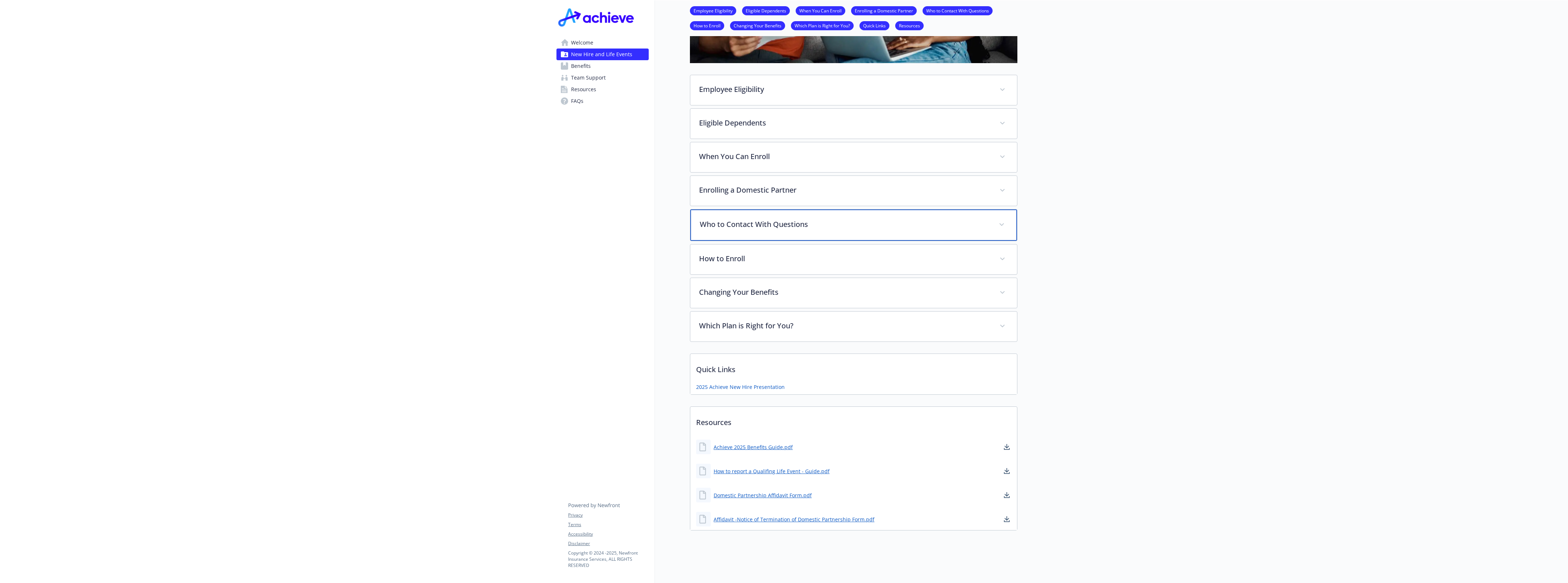
click at [826, 222] on p "Who to Contact With Questions" at bounding box center [845, 224] width 290 height 11
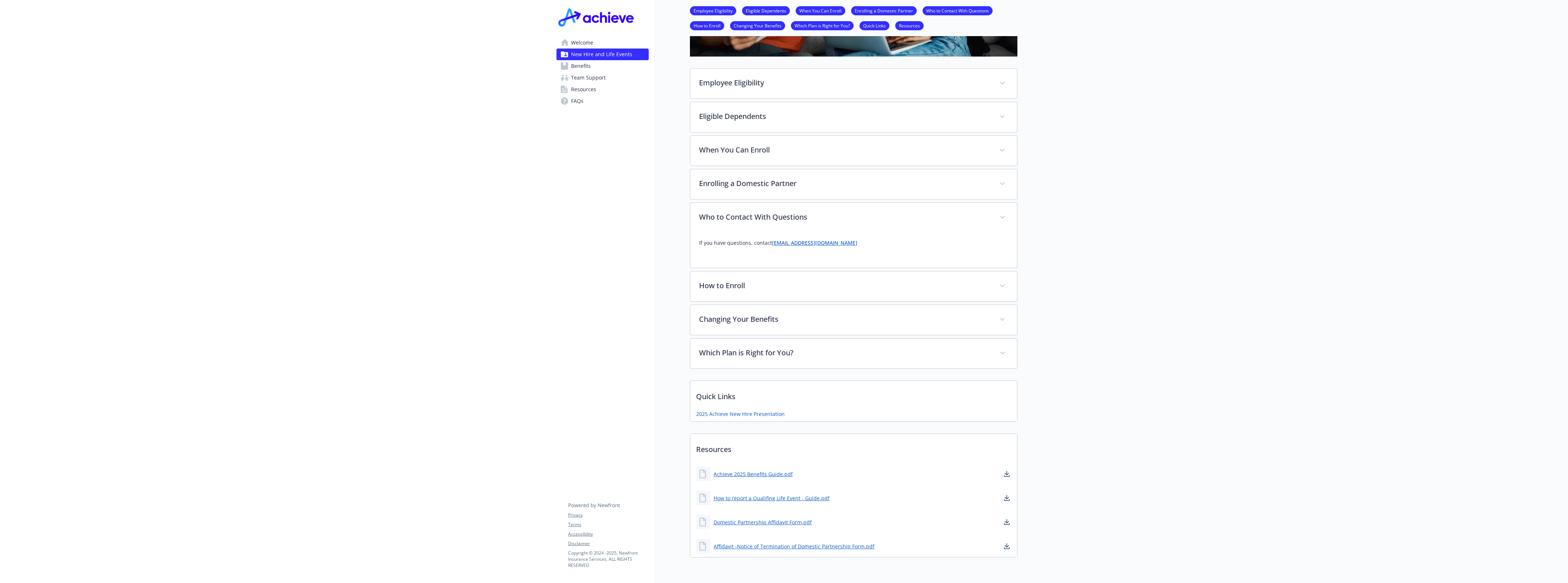
drag, startPoint x: 789, startPoint y: 243, endPoint x: 772, endPoint y: 253, distance: 19.7
click at [770, 256] on div "If you have questions, contact benefits@achieve.com" at bounding box center [853, 246] width 309 height 26
click at [782, 244] on link "[EMAIL_ADDRESS][DOMAIN_NAME]" at bounding box center [814, 242] width 85 height 7
